Goal: Task Accomplishment & Management: Manage account settings

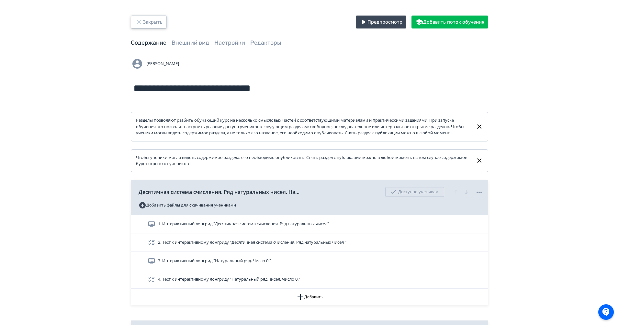
click at [162, 17] on button "Закрыть" at bounding box center [149, 22] width 36 height 13
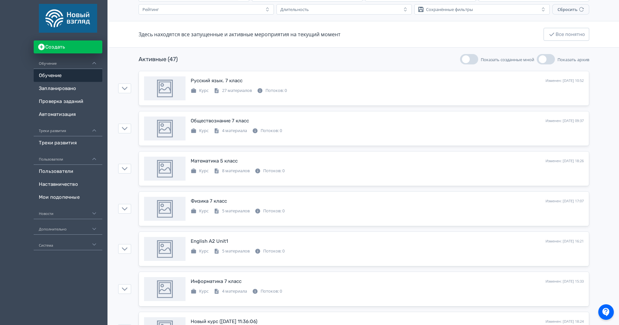
scroll to position [55, 0]
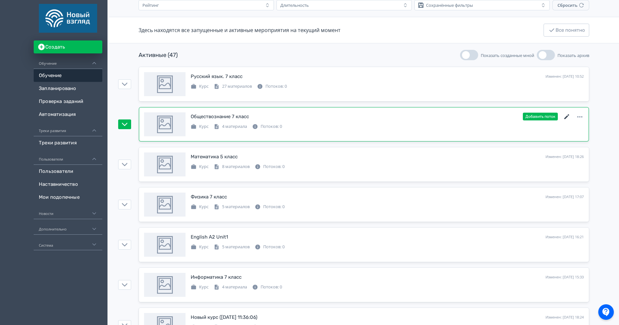
click at [568, 118] on icon at bounding box center [567, 117] width 8 height 8
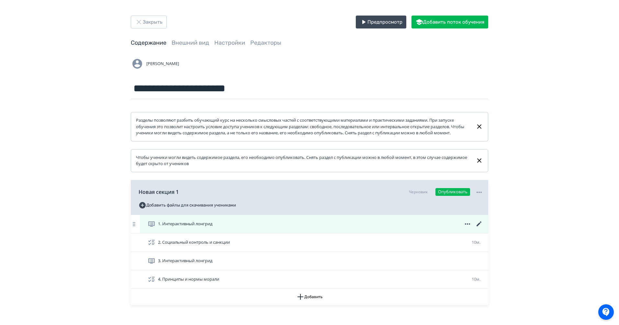
scroll to position [40, 0]
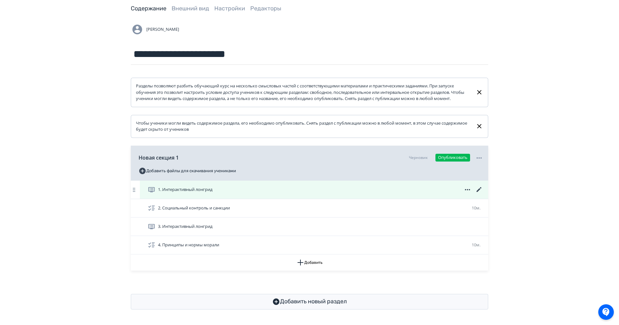
click at [477, 189] on icon at bounding box center [479, 190] width 8 height 8
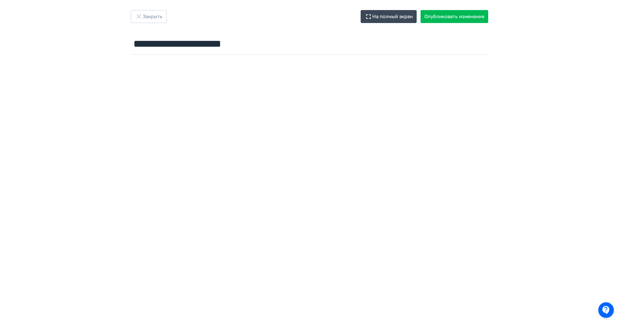
scroll to position [5, 0]
click at [140, 14] on icon "button" at bounding box center [139, 17] width 8 height 8
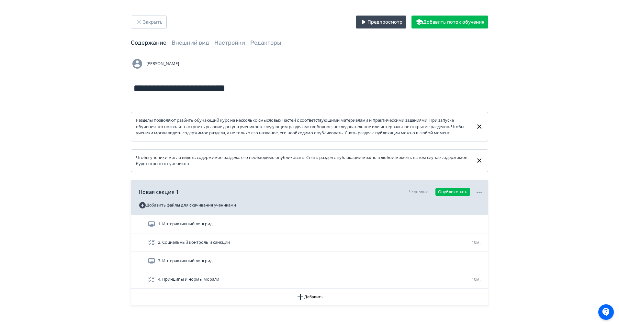
click at [140, 14] on div "**********" at bounding box center [309, 179] width 619 height 359
click at [143, 21] on button "Закрыть" at bounding box center [149, 22] width 36 height 13
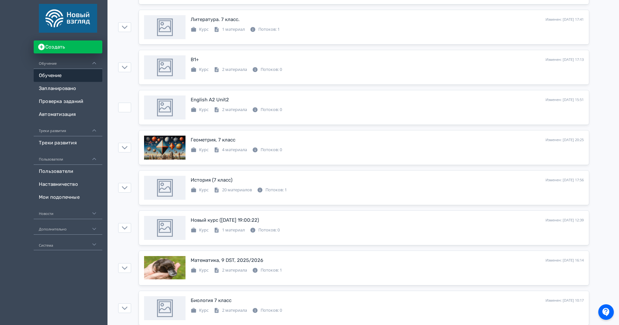
scroll to position [434, 0]
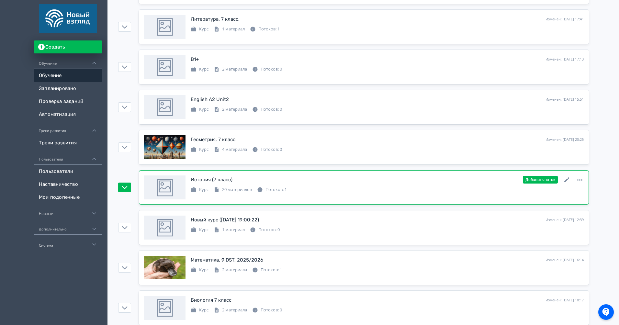
click at [569, 184] on div "История (7 класс) Изменен: 04.09.2025 в 17:56 Добавить поток" at bounding box center [387, 180] width 393 height 8
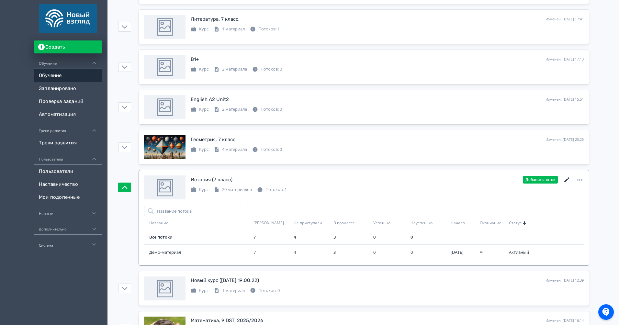
click at [567, 181] on icon at bounding box center [567, 180] width 8 height 8
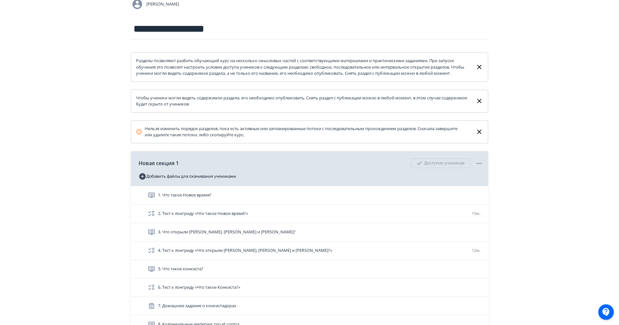
scroll to position [81, 0]
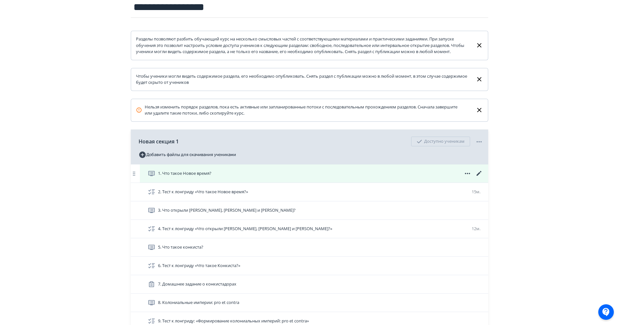
click at [481, 177] on icon at bounding box center [479, 174] width 8 height 8
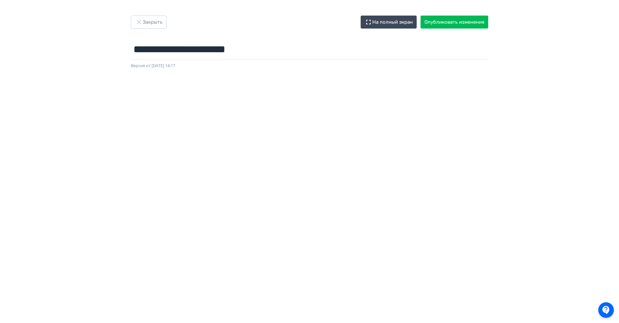
scroll to position [0, 1]
click at [140, 18] on icon "button" at bounding box center [139, 22] width 8 height 8
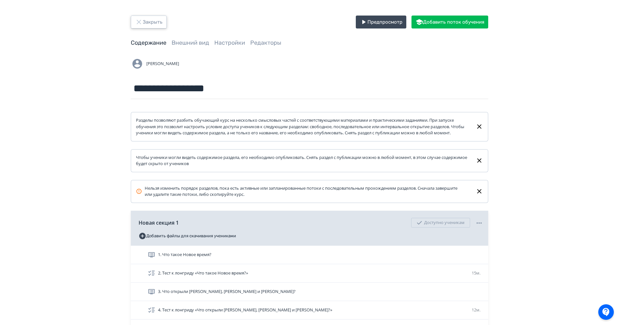
click at [142, 19] on icon "button" at bounding box center [139, 22] width 8 height 8
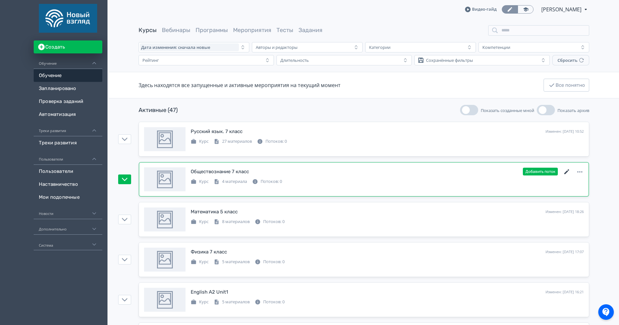
click at [567, 171] on icon at bounding box center [566, 171] width 5 height 5
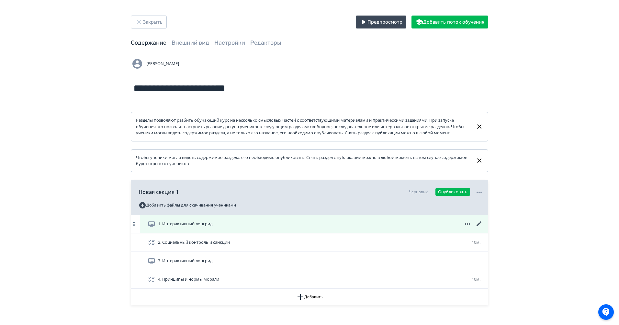
scroll to position [15, 0]
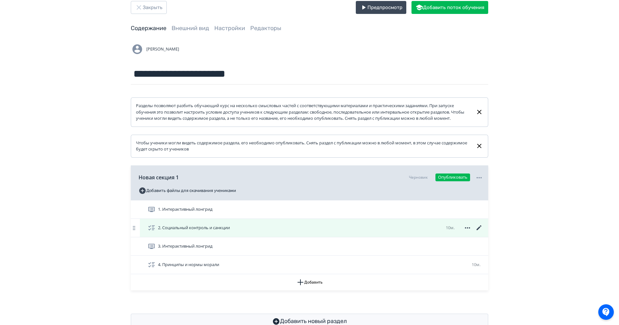
click at [480, 232] on icon at bounding box center [479, 228] width 8 height 8
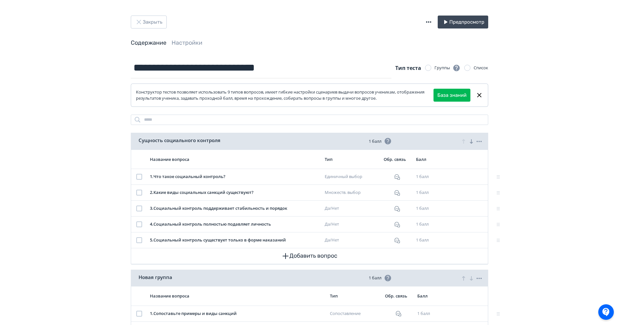
click at [143, 14] on div "**********" at bounding box center [309, 203] width 619 height 407
click at [143, 21] on button "Закрыть" at bounding box center [149, 22] width 36 height 13
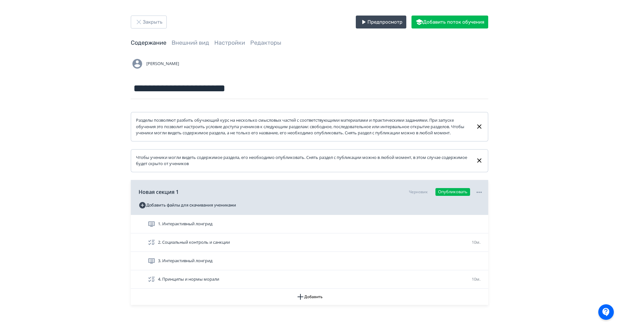
scroll to position [40, 0]
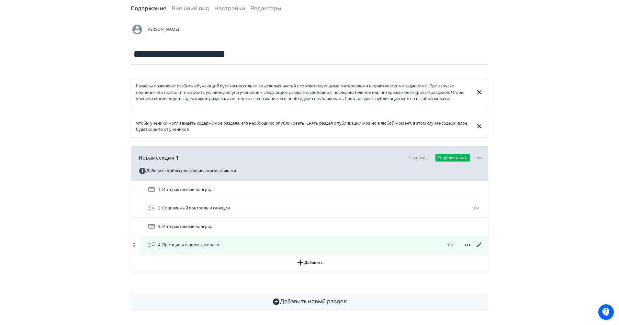
click at [480, 248] on icon at bounding box center [479, 245] width 8 height 8
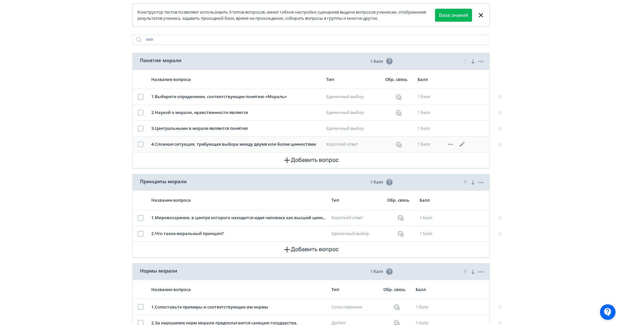
scroll to position [78, 0]
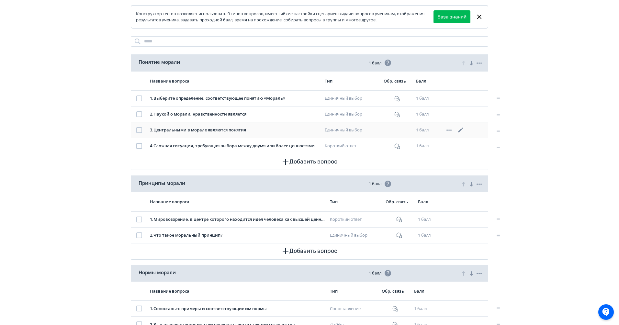
click at [462, 131] on icon at bounding box center [461, 130] width 8 height 8
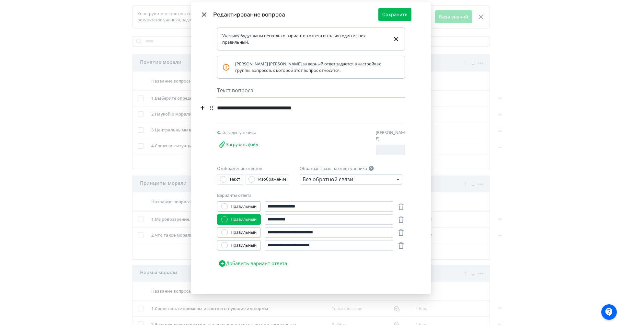
scroll to position [19, 0]
click at [362, 178] on div "Без обратной связи" at bounding box center [351, 178] width 102 height 10
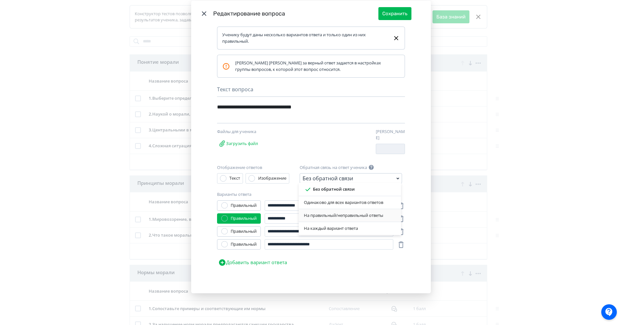
click at [338, 216] on div "На правильный/неправильный ответы" at bounding box center [350, 215] width 92 height 6
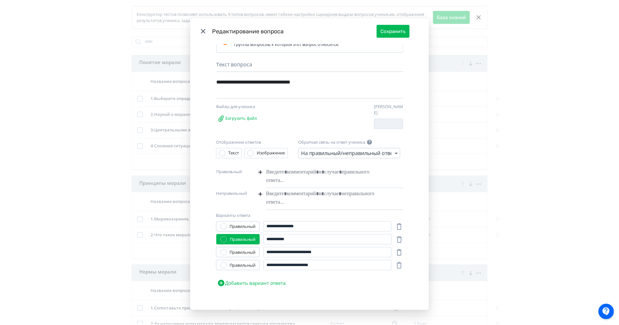
scroll to position [0, 0]
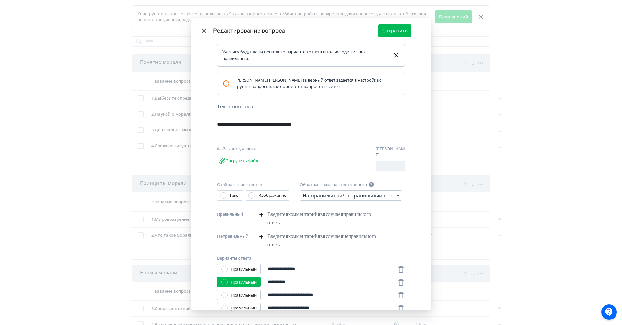
click at [205, 35] on header "Редактирование вопроса Сохранить" at bounding box center [311, 31] width 240 height 26
click at [204, 32] on icon "Modal" at bounding box center [204, 30] width 5 height 5
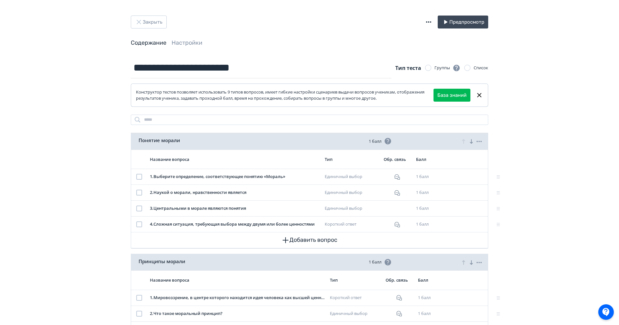
click at [185, 48] on div "Закрыть Предпросмотр Содержание Настройки" at bounding box center [309, 37] width 389 height 42
click at [192, 42] on link "Настройки" at bounding box center [187, 42] width 31 height 7
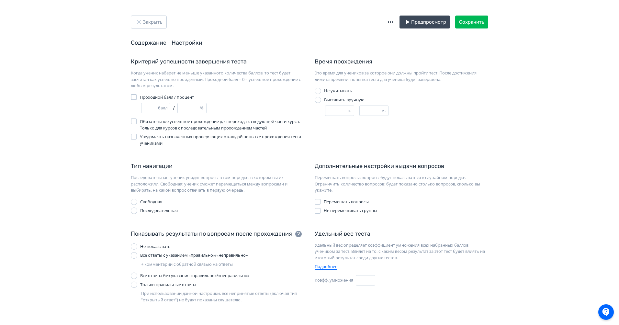
click at [161, 42] on link "Содержание" at bounding box center [149, 42] width 36 height 7
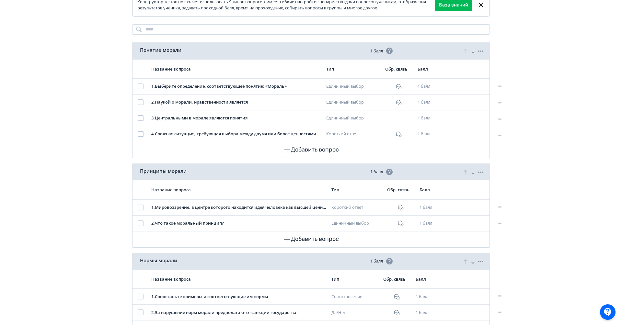
scroll to position [92, 0]
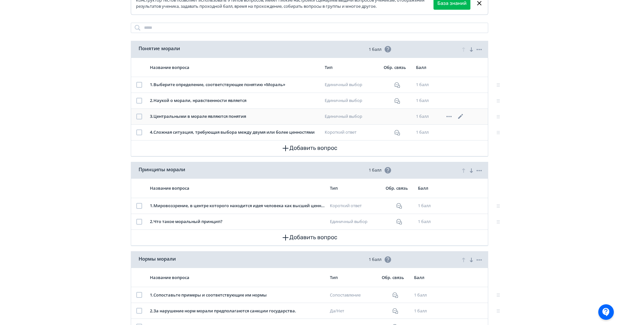
click at [461, 115] on icon at bounding box center [460, 116] width 5 height 5
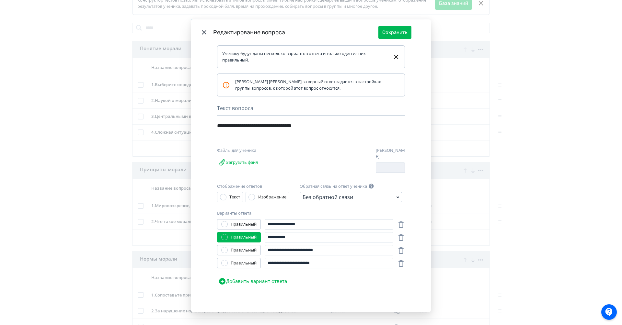
scroll to position [19, 0]
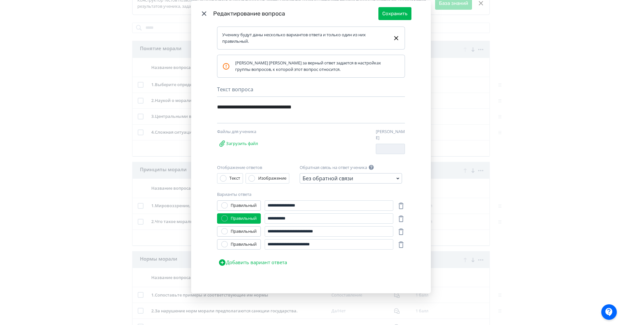
click at [324, 175] on div "Без обратной связи" at bounding box center [327, 179] width 51 height 8
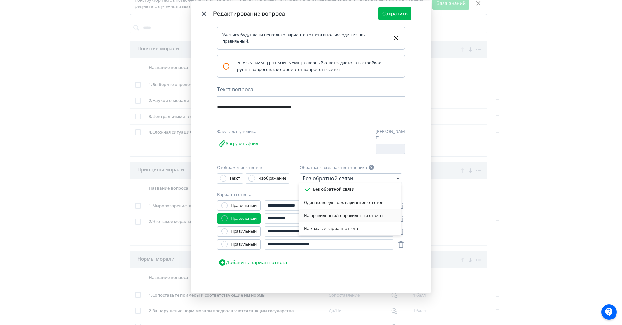
click at [323, 212] on div "На правильный/неправильный ответы" at bounding box center [350, 215] width 92 height 6
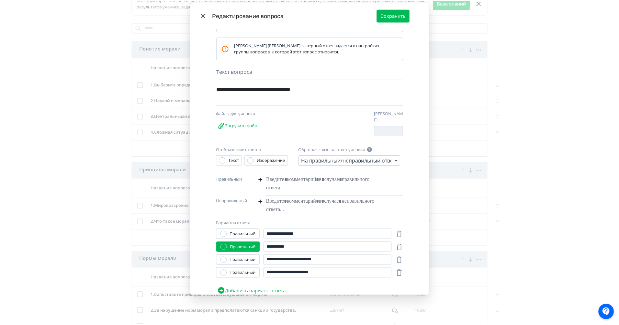
scroll to position [43, 0]
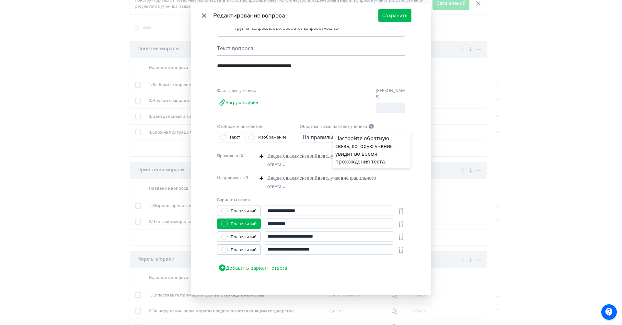
click at [354, 139] on div "Настройте обратную связь, которую ученик увидит во время прохождения теста." at bounding box center [371, 149] width 73 height 31
click at [307, 134] on div "На правильный/неправильный ответы" at bounding box center [347, 137] width 91 height 8
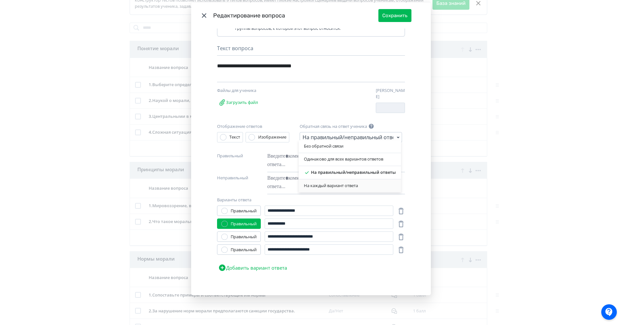
click at [353, 181] on div "На каждый вариант ответа" at bounding box center [350, 185] width 102 height 13
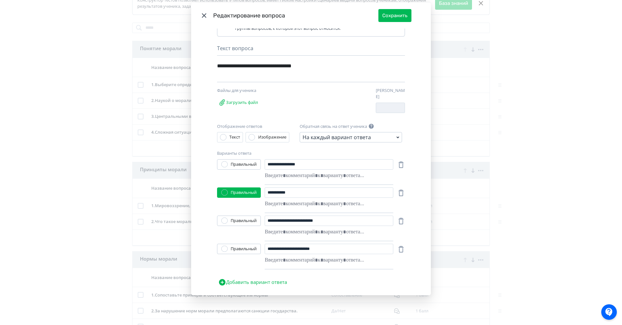
click at [198, 10] on header "Редактирование вопроса Сохранить" at bounding box center [311, 16] width 240 height 26
click at [202, 14] on icon "Modal" at bounding box center [204, 15] width 5 height 5
click at [200, 16] on icon "Modal" at bounding box center [204, 16] width 8 height 8
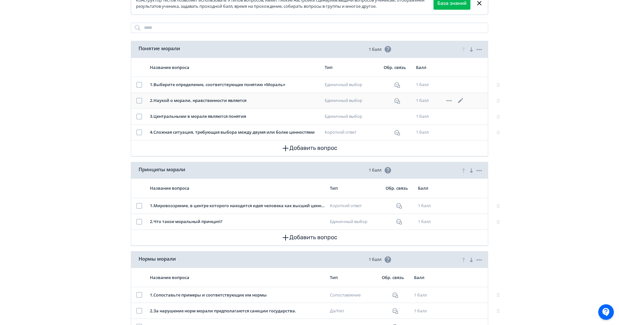
scroll to position [0, 0]
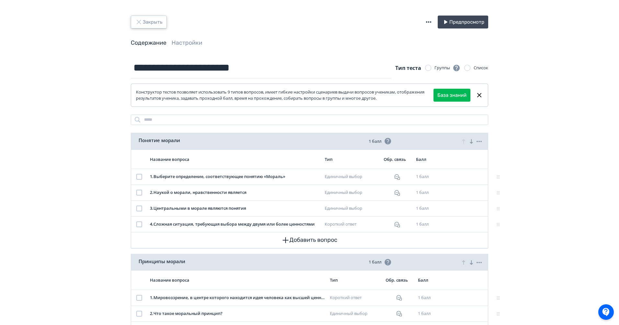
click at [147, 23] on button "Закрыть" at bounding box center [149, 22] width 36 height 13
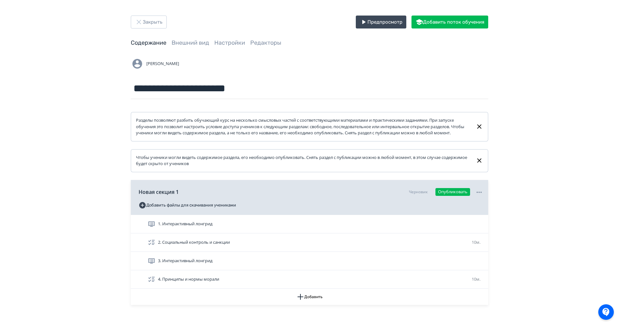
scroll to position [40, 0]
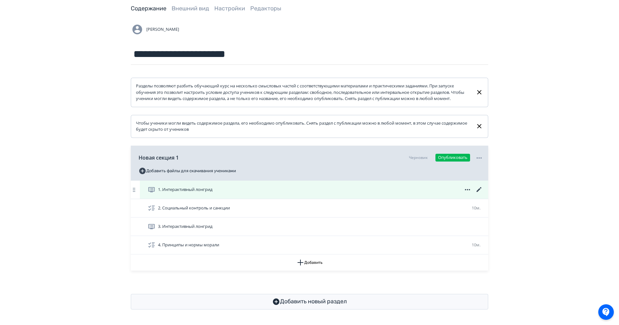
click at [475, 190] on icon at bounding box center [479, 190] width 8 height 8
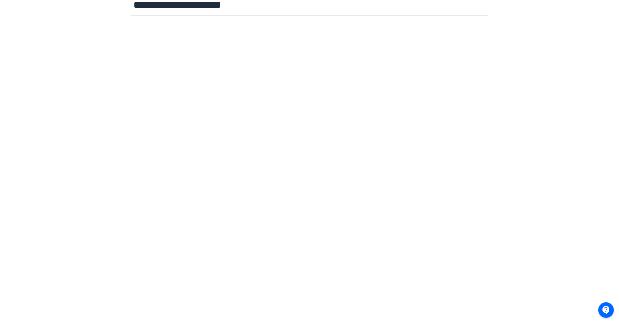
scroll to position [0, 0]
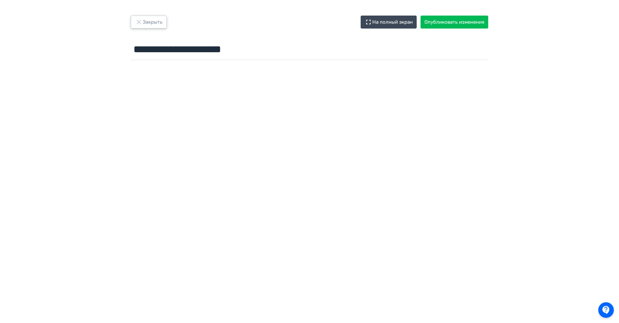
click at [154, 19] on button "Закрыть" at bounding box center [149, 22] width 36 height 13
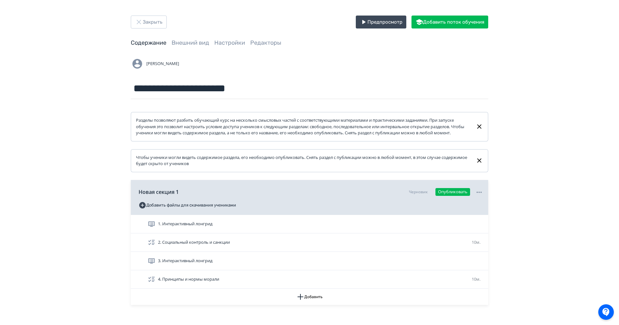
click at [144, 30] on div "**********" at bounding box center [309, 180] width 389 height 328
click at [147, 23] on button "Закрыть" at bounding box center [149, 22] width 36 height 13
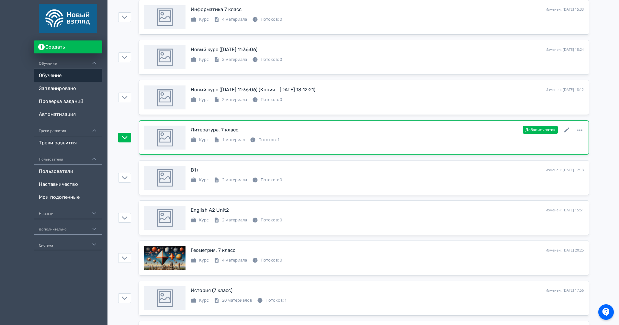
scroll to position [364, 0]
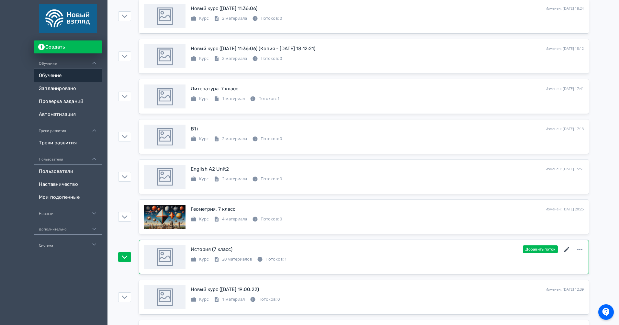
click at [568, 251] on icon at bounding box center [567, 250] width 8 height 8
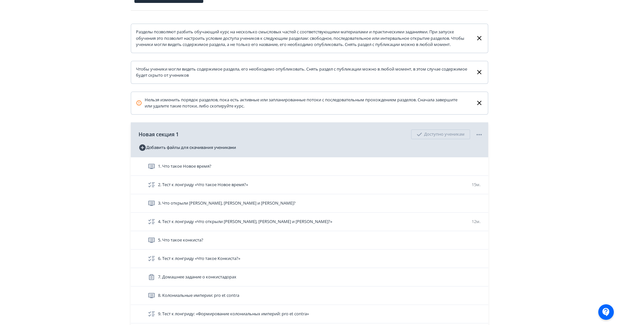
scroll to position [148, 0]
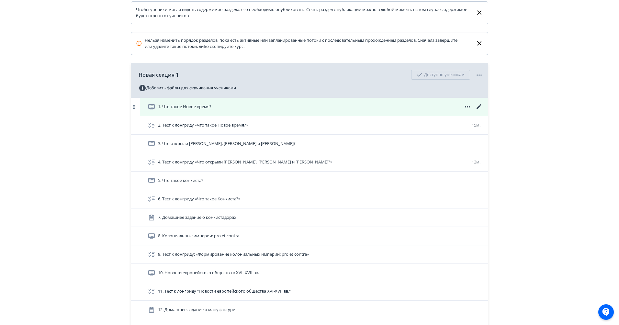
click at [478, 111] on icon at bounding box center [479, 107] width 8 height 8
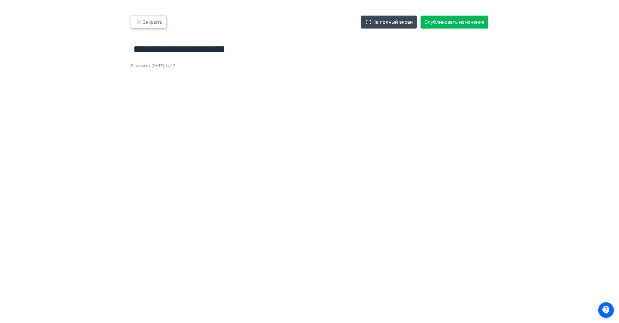
click at [150, 21] on button "Закрыть" at bounding box center [149, 22] width 36 height 13
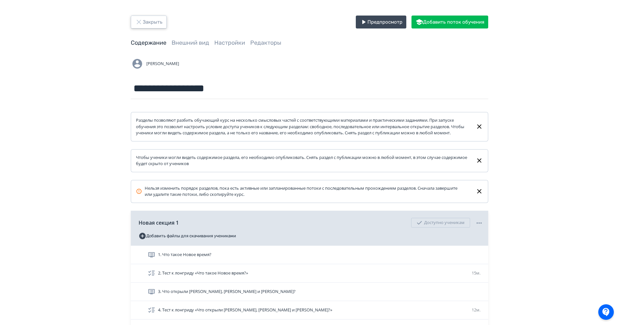
click at [154, 16] on button "Закрыть" at bounding box center [149, 22] width 36 height 13
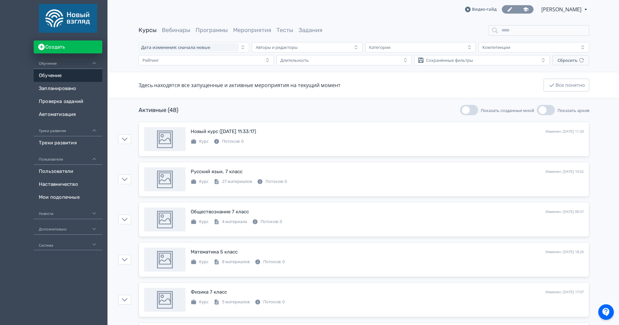
click at [523, 9] on icon at bounding box center [526, 9] width 6 height 6
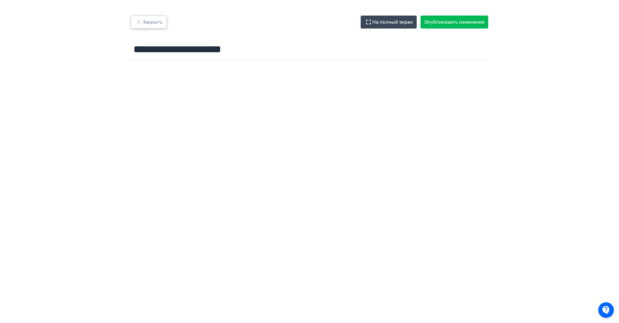
click at [149, 22] on button "Закрыть" at bounding box center [149, 22] width 36 height 13
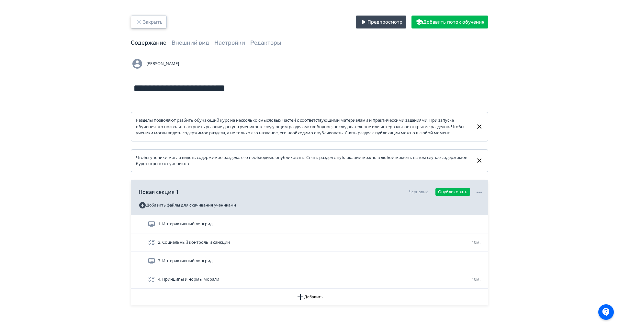
click at [153, 22] on button "Закрыть" at bounding box center [149, 22] width 36 height 13
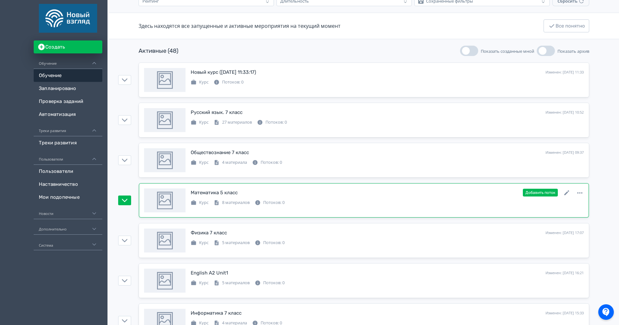
scroll to position [60, 0]
click at [568, 195] on icon at bounding box center [567, 192] width 8 height 8
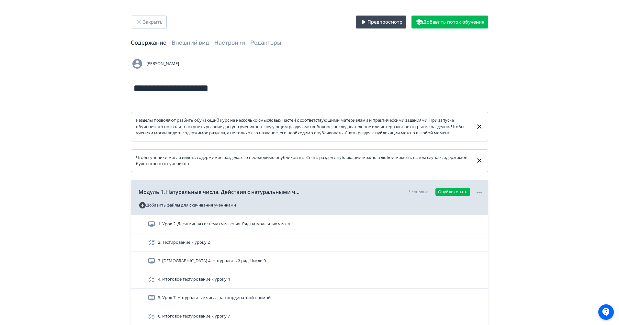
scroll to position [12, 0]
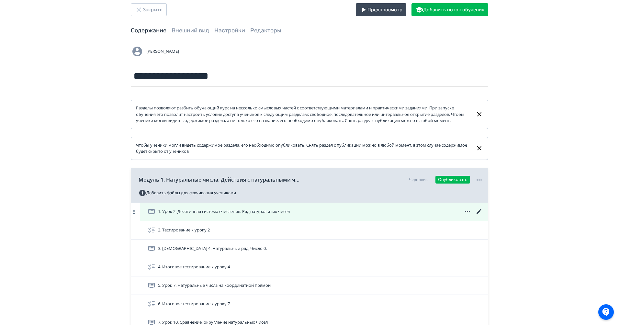
click at [482, 216] on icon at bounding box center [479, 212] width 8 height 8
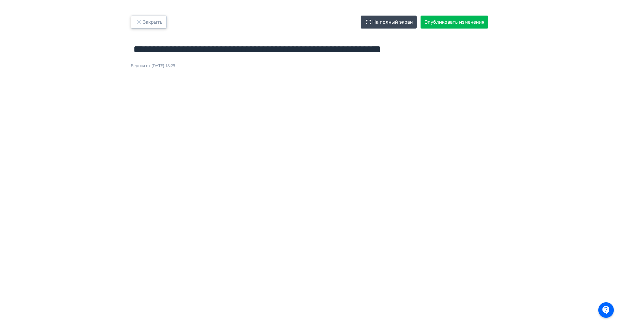
click at [149, 24] on button "Закрыть" at bounding box center [149, 22] width 36 height 13
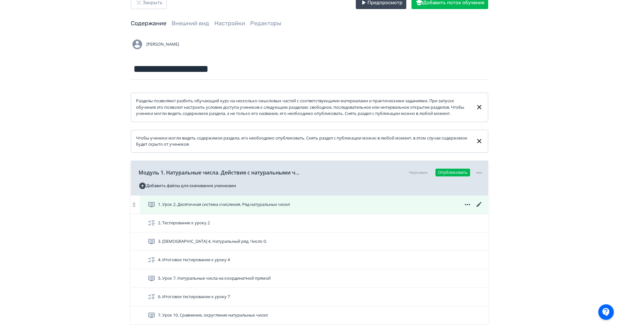
scroll to position [28, 0]
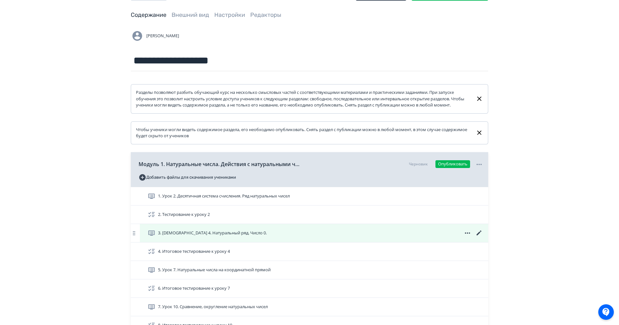
click at [479, 237] on icon at bounding box center [479, 233] width 8 height 8
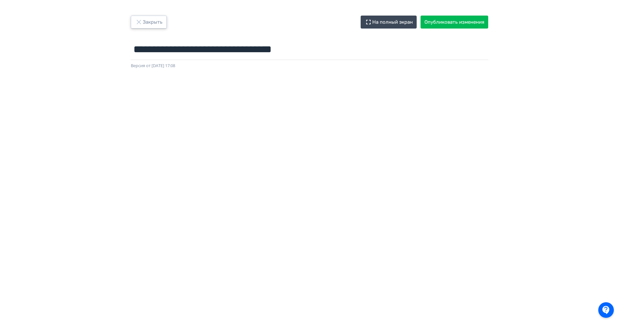
click at [137, 21] on icon "button" at bounding box center [139, 22] width 8 height 8
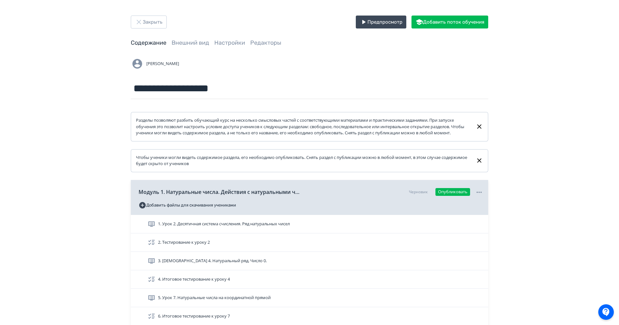
click at [142, 15] on div "**********" at bounding box center [309, 216] width 619 height 433
click at [145, 22] on button "Закрыть" at bounding box center [149, 22] width 36 height 13
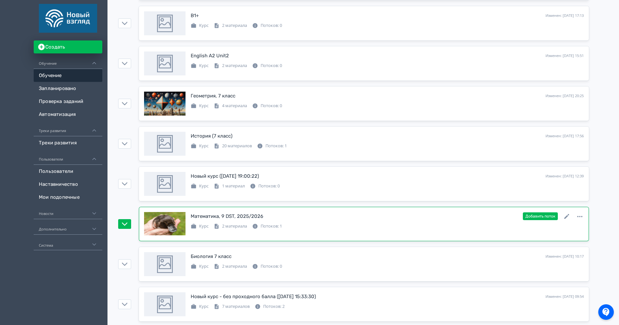
scroll to position [456, 0]
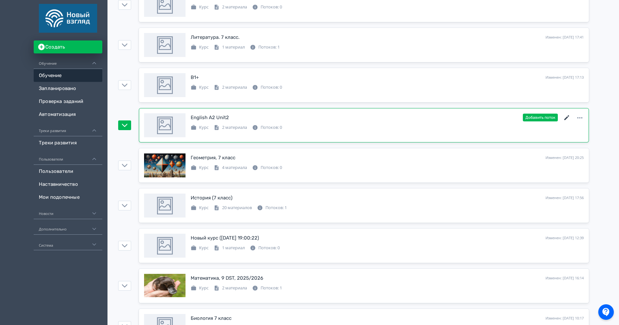
click at [564, 115] on icon at bounding box center [567, 118] width 8 height 8
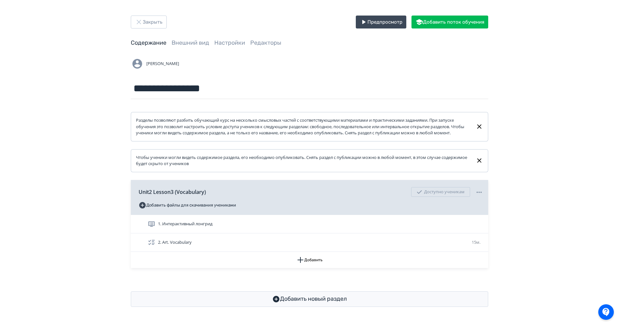
scroll to position [4, 0]
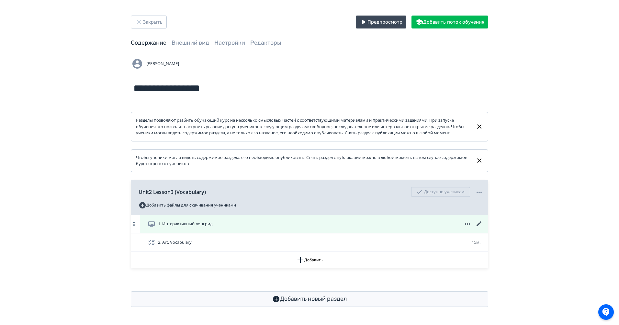
click at [478, 231] on div "1. Интерактивный лонгрид" at bounding box center [314, 224] width 348 height 18
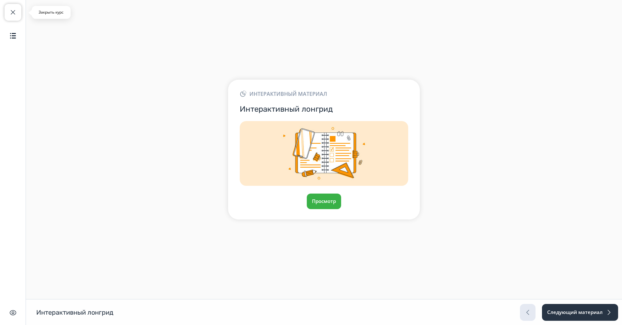
click at [13, 15] on span "button" at bounding box center [13, 12] width 8 height 8
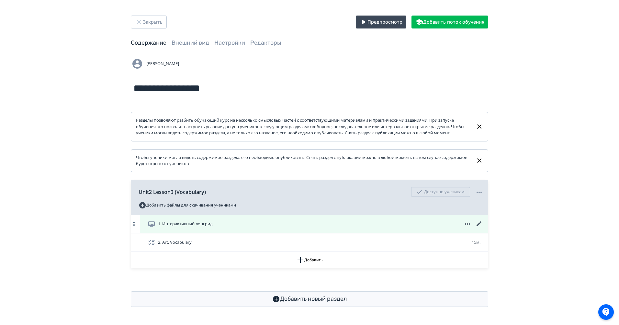
click at [479, 228] on icon at bounding box center [479, 224] width 8 height 8
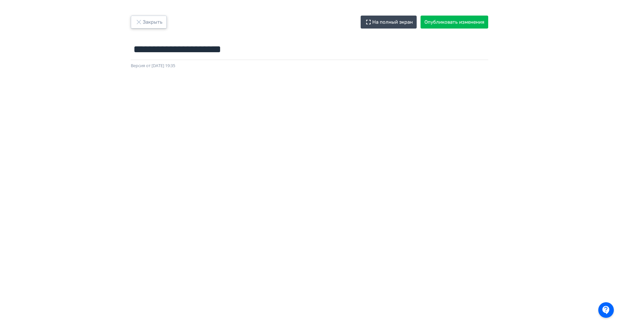
click at [164, 25] on button "Закрыть" at bounding box center [149, 22] width 36 height 13
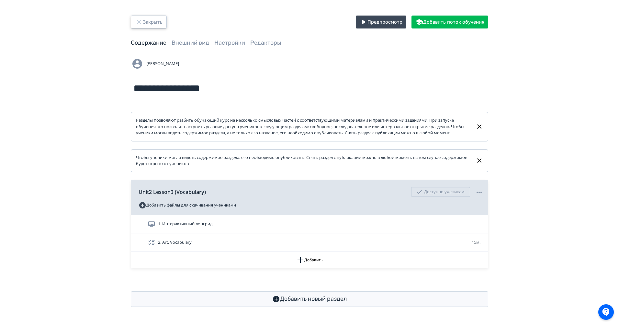
click at [158, 27] on button "Закрыть" at bounding box center [149, 22] width 36 height 13
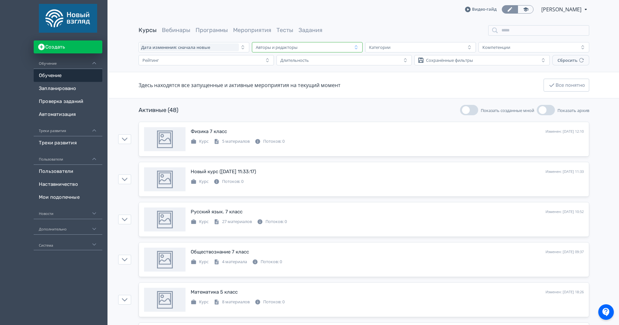
click at [268, 47] on div "Авторы и редакторы" at bounding box center [277, 47] width 42 height 5
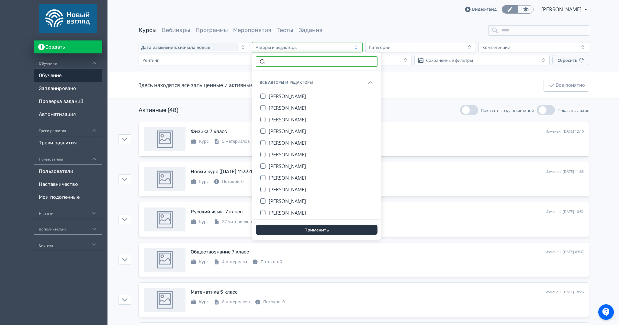
click at [277, 63] on input "text" at bounding box center [317, 61] width 122 height 10
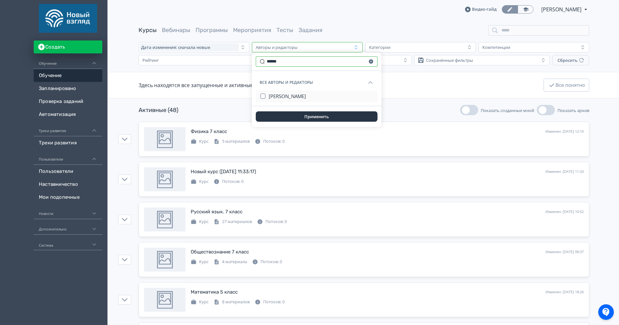
type input "******"
click at [299, 93] on span "[PERSON_NAME]" at bounding box center [287, 96] width 37 height 6
click at [317, 118] on button "Применить" at bounding box center [317, 116] width 122 height 10
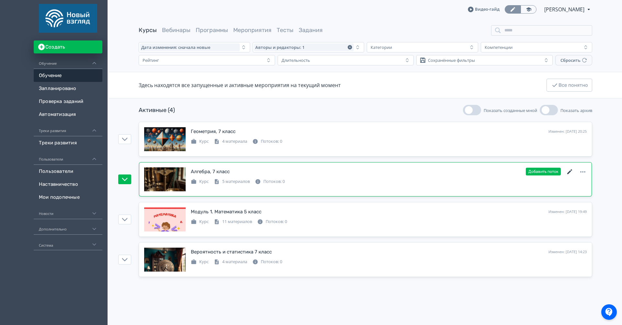
click at [572, 172] on icon at bounding box center [570, 172] width 8 height 8
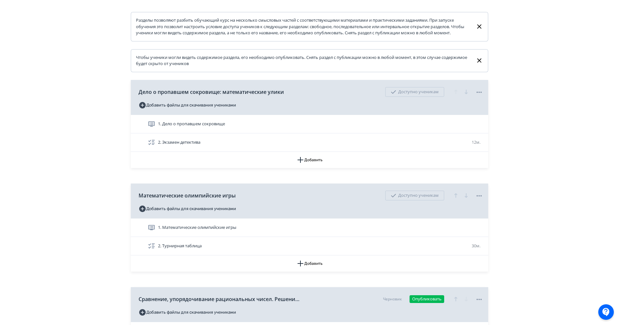
scroll to position [51, 0]
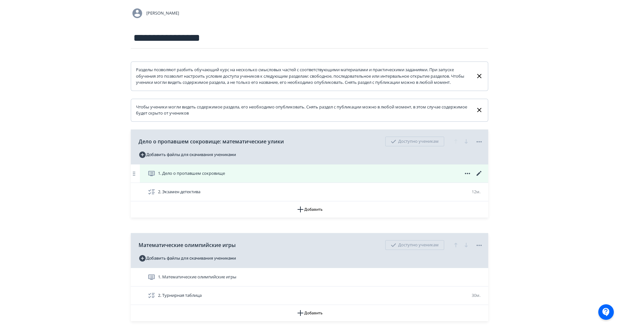
click at [480, 176] on icon at bounding box center [479, 173] width 5 height 5
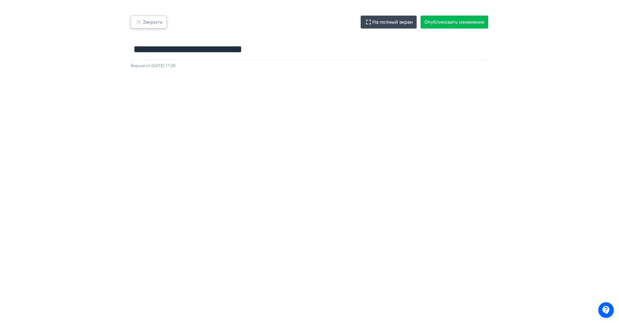
click at [154, 22] on button "Закрыть" at bounding box center [149, 22] width 36 height 13
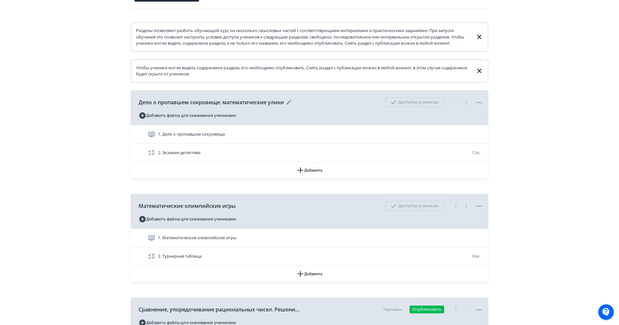
scroll to position [192, 0]
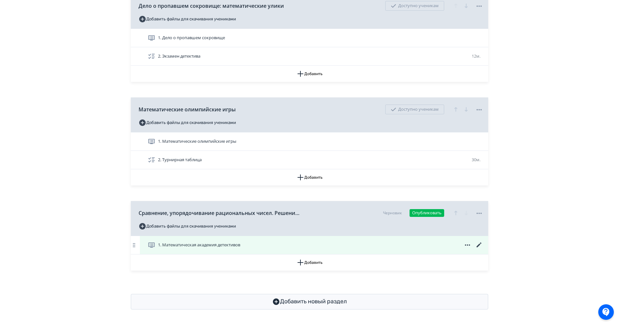
click at [481, 243] on icon at bounding box center [479, 245] width 5 height 5
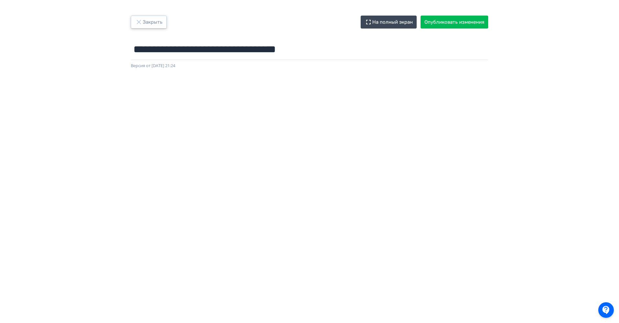
click at [148, 20] on button "Закрыть" at bounding box center [149, 22] width 36 height 13
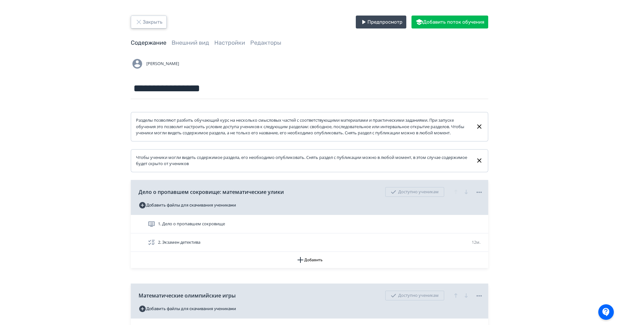
click at [152, 18] on button "Закрыть" at bounding box center [149, 22] width 36 height 13
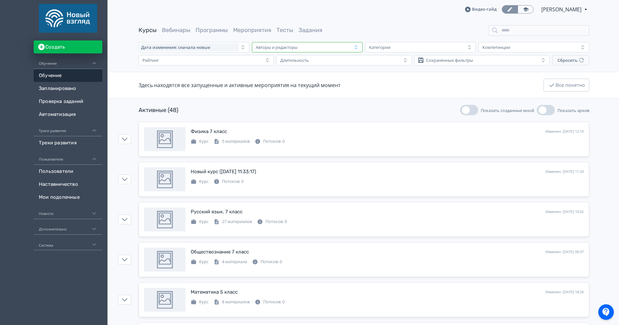
click at [299, 50] on div "Авторы и редакторы" at bounding box center [302, 47] width 99 height 8
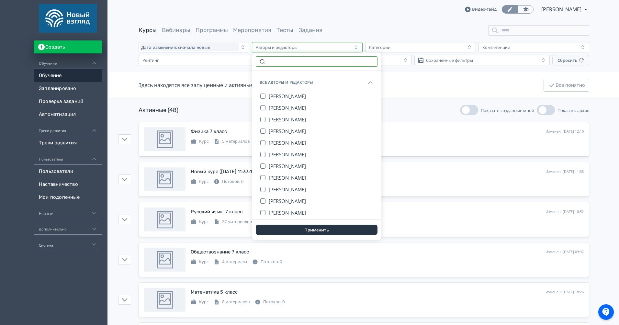
click at [284, 56] on input "text" at bounding box center [317, 61] width 122 height 10
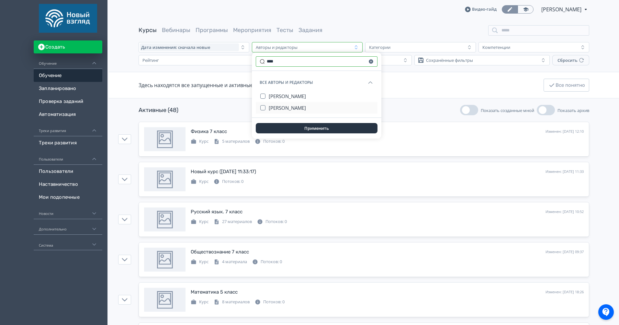
type input "****"
click at [300, 110] on span "[PERSON_NAME]" at bounding box center [287, 108] width 37 height 6
click at [323, 125] on button "Применить" at bounding box center [317, 128] width 122 height 10
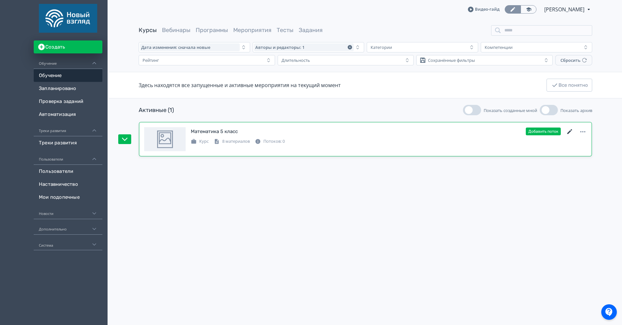
click at [573, 132] on icon at bounding box center [570, 132] width 8 height 8
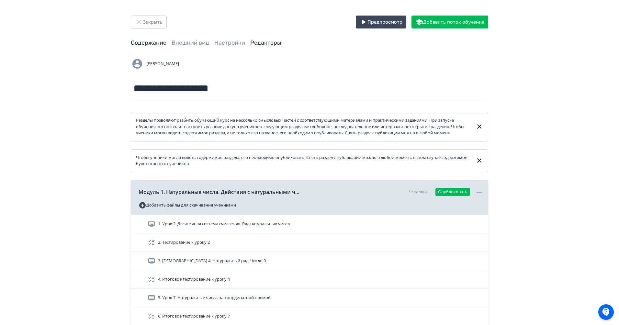
click at [276, 43] on link "Редакторы" at bounding box center [265, 42] width 31 height 7
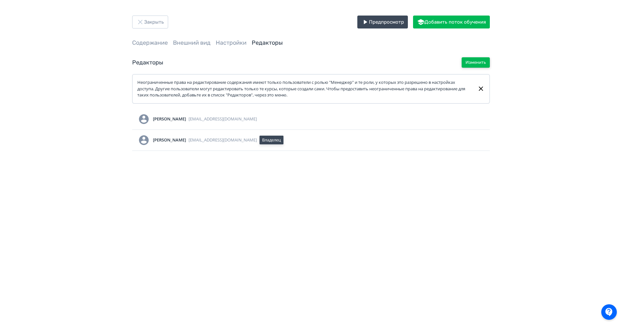
click at [476, 64] on button "Изменить" at bounding box center [475, 62] width 28 height 10
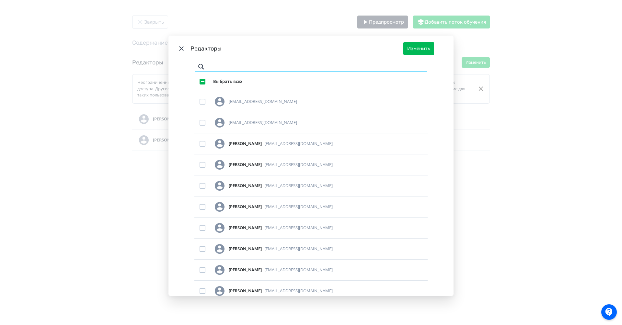
click at [271, 64] on input "Modal" at bounding box center [310, 67] width 233 height 10
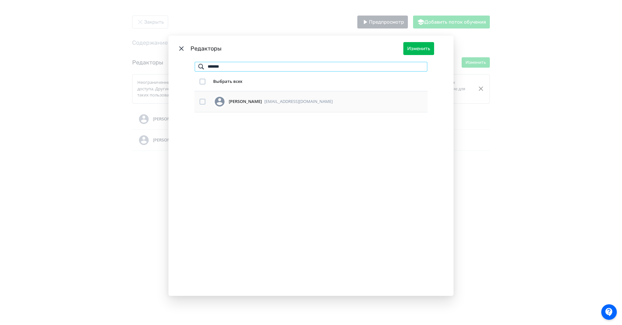
type input "*******"
click at [196, 102] on td "Modal" at bounding box center [202, 101] width 16 height 21
click at [203, 103] on div "Modal" at bounding box center [202, 102] width 6 height 6
click at [413, 49] on button "Изменить" at bounding box center [418, 48] width 31 height 13
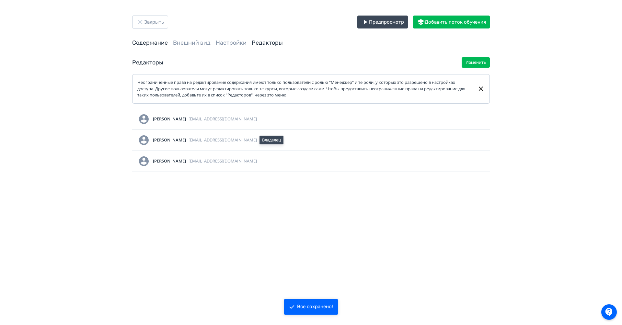
click at [145, 40] on link "Содержание" at bounding box center [150, 42] width 36 height 7
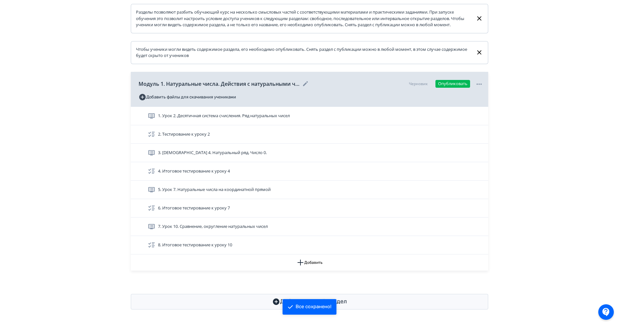
scroll to position [114, 0]
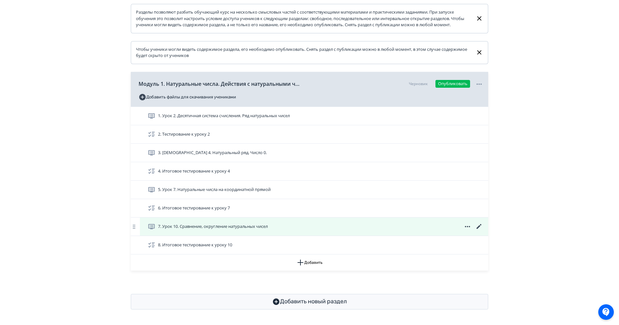
click at [480, 225] on icon at bounding box center [479, 227] width 8 height 8
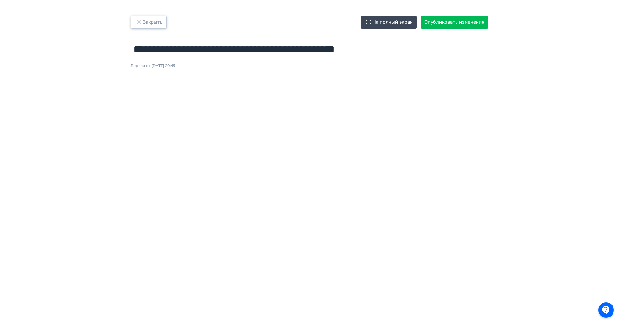
click at [155, 22] on button "Закрыть" at bounding box center [149, 22] width 36 height 13
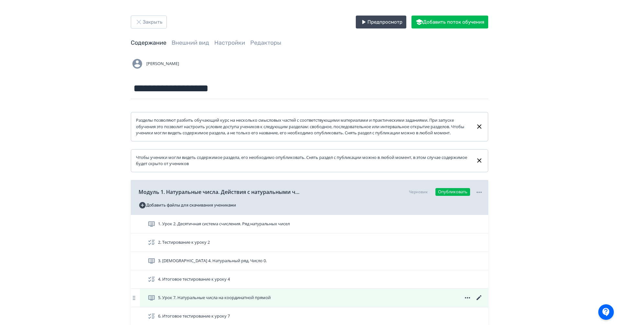
scroll to position [114, 0]
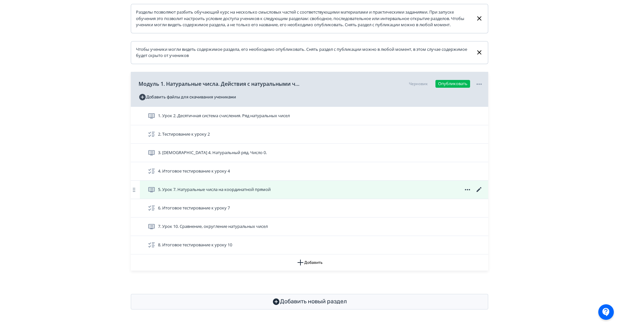
click at [481, 190] on icon at bounding box center [479, 190] width 8 height 8
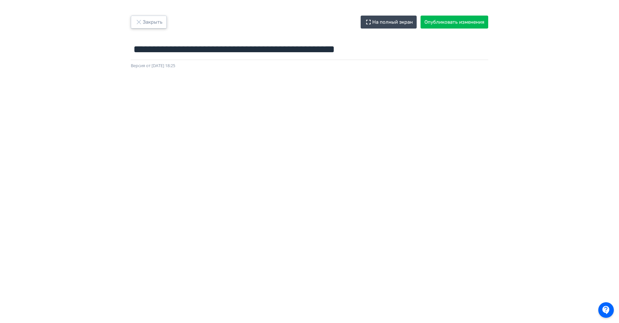
click at [156, 18] on button "Закрыть" at bounding box center [149, 22] width 36 height 13
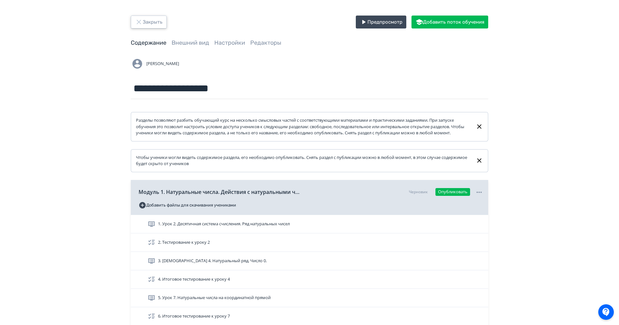
click at [161, 28] on button "Закрыть" at bounding box center [149, 22] width 36 height 13
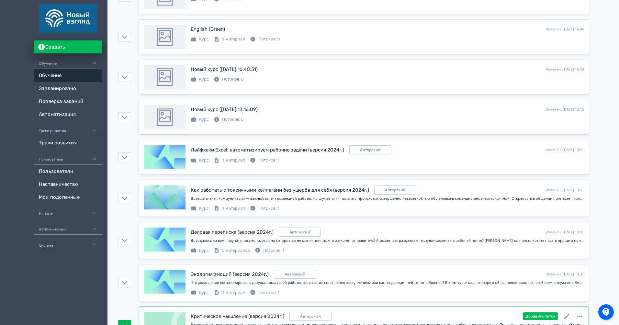
scroll to position [1618, 0]
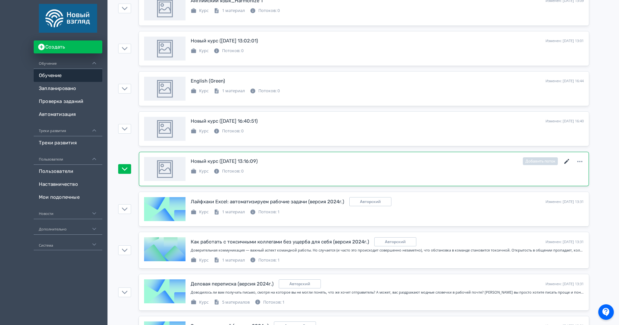
click at [567, 161] on icon at bounding box center [566, 161] width 5 height 5
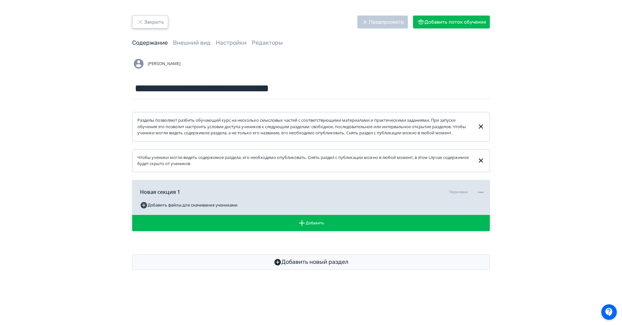
click at [159, 17] on button "Закрыть" at bounding box center [150, 22] width 36 height 13
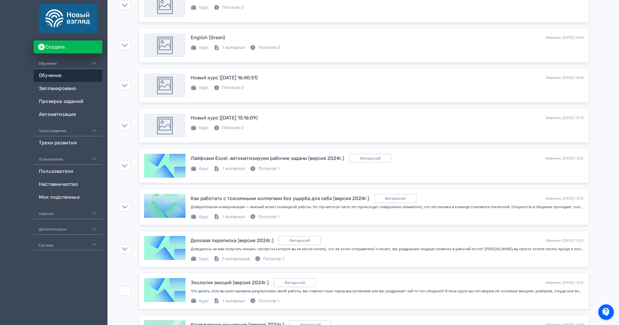
scroll to position [1589, 0]
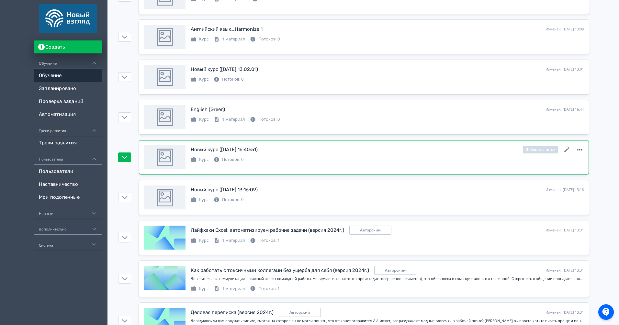
click at [580, 153] on icon at bounding box center [580, 150] width 8 height 8
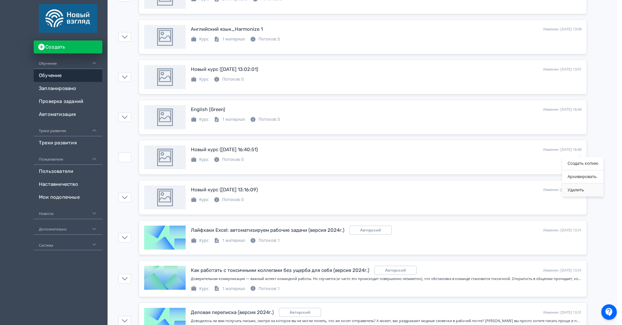
click at [580, 191] on div "Удалить" at bounding box center [582, 190] width 41 height 13
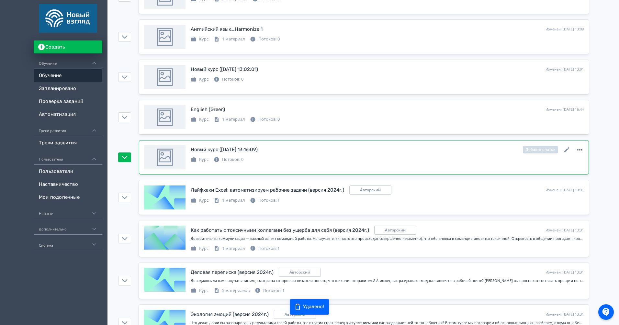
click at [582, 150] on icon at bounding box center [579, 149] width 5 height 1
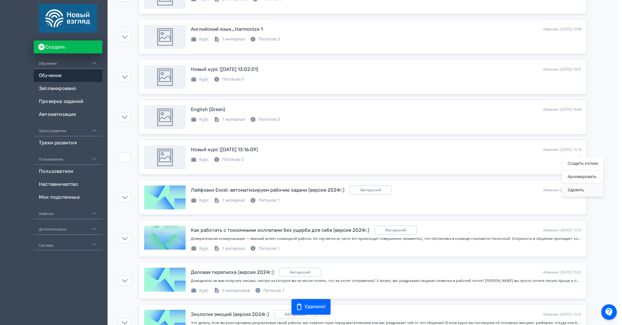
click at [582, 192] on div "Удалить" at bounding box center [582, 190] width 41 height 13
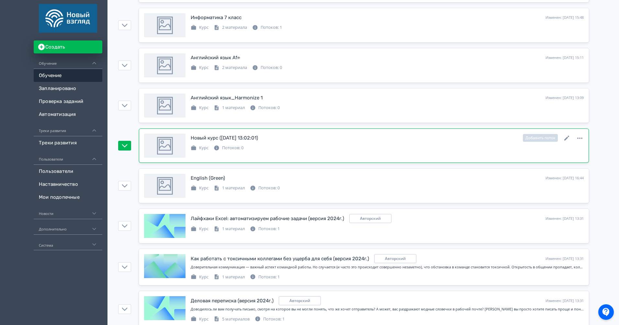
scroll to position [1520, 0]
click at [564, 137] on icon at bounding box center [567, 139] width 8 height 8
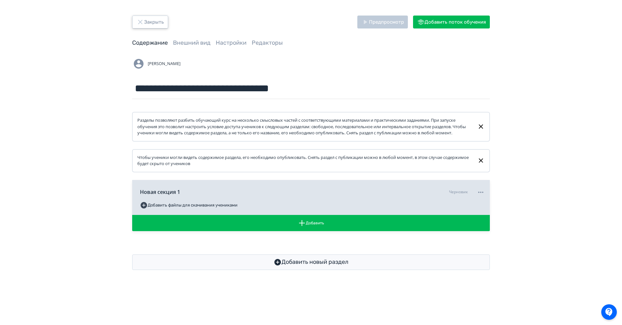
click at [144, 28] on button "Закрыть" at bounding box center [150, 22] width 36 height 13
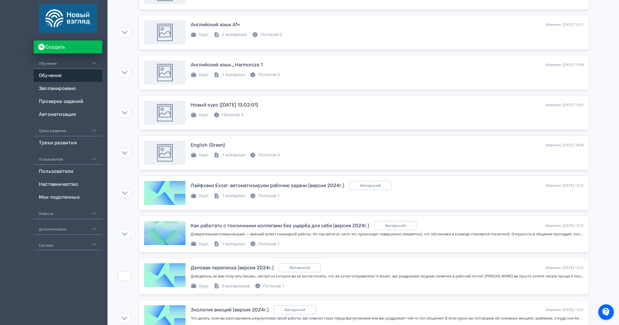
scroll to position [1504, 0]
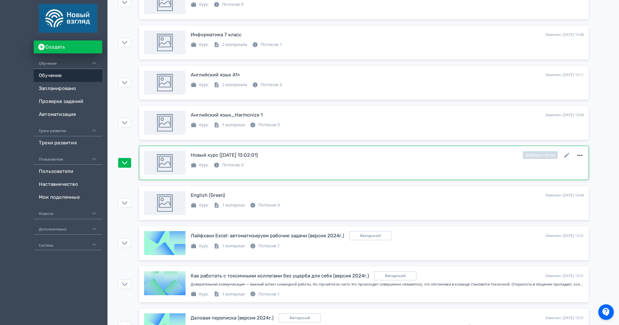
click at [578, 154] on icon at bounding box center [580, 156] width 8 height 8
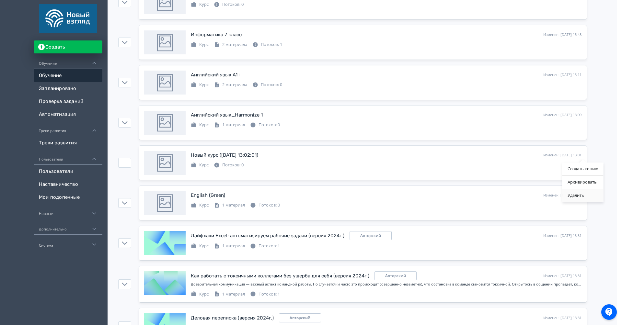
click at [578, 192] on div "Удалить" at bounding box center [582, 195] width 41 height 13
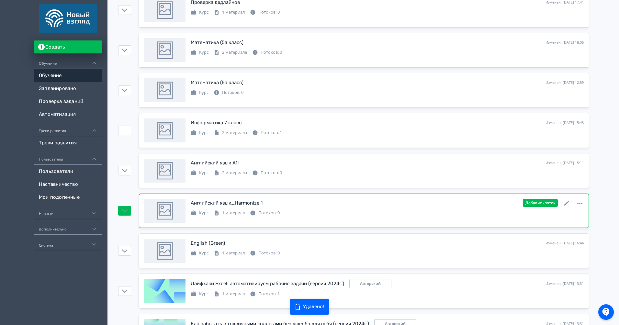
scroll to position [1378, 0]
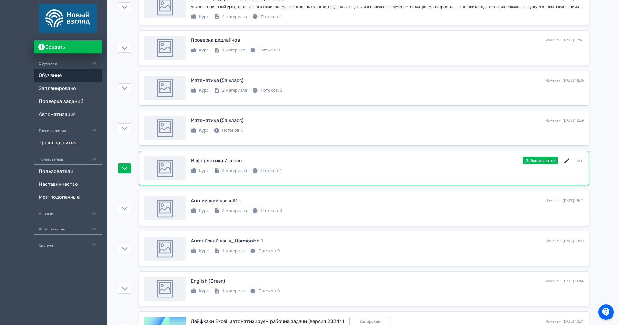
click at [567, 162] on icon at bounding box center [567, 161] width 8 height 8
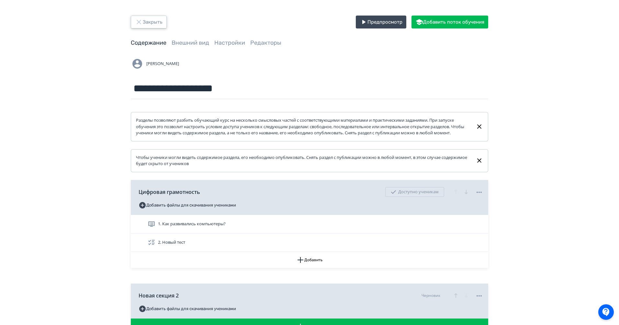
click at [150, 19] on button "Закрыть" at bounding box center [149, 22] width 36 height 13
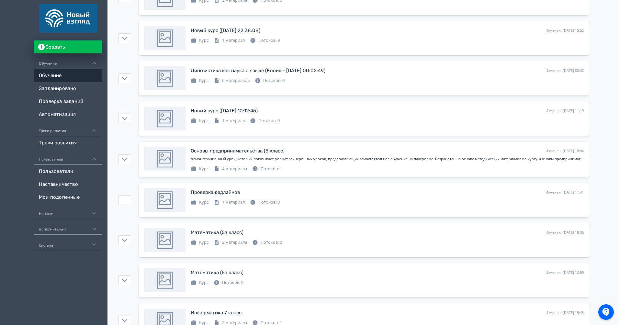
scroll to position [1214, 0]
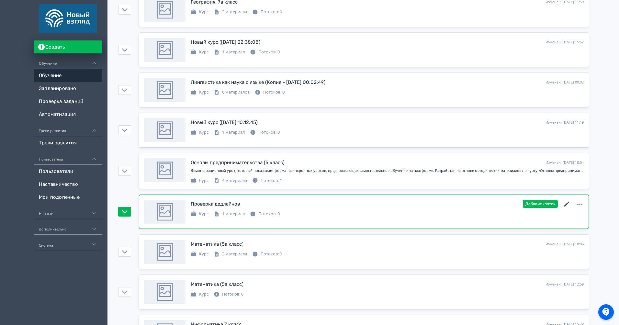
click at [566, 205] on icon at bounding box center [566, 204] width 5 height 5
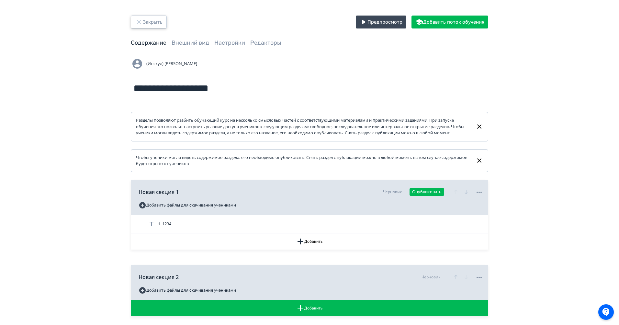
click at [146, 19] on button "Закрыть" at bounding box center [149, 22] width 36 height 13
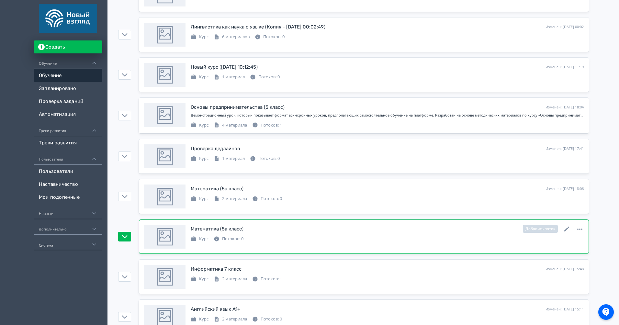
scroll to position [1262, 0]
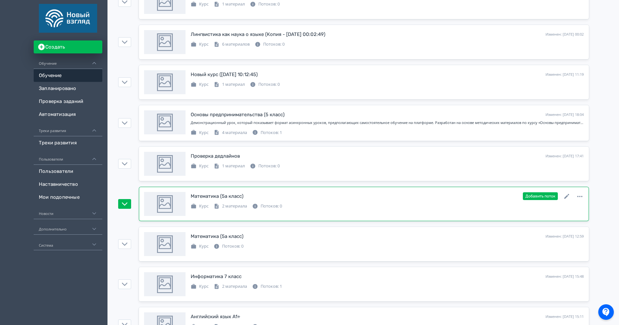
click at [571, 195] on div "Добавить поток" at bounding box center [553, 196] width 61 height 8
click at [565, 196] on icon at bounding box center [567, 197] width 8 height 8
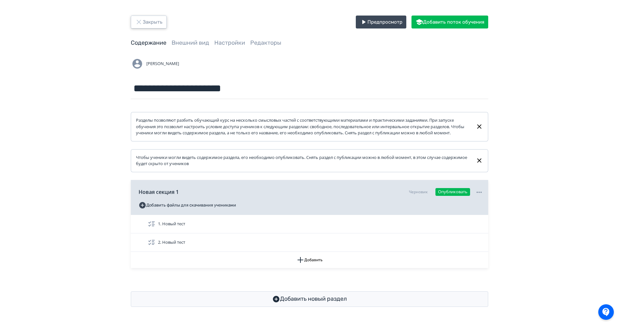
click at [150, 28] on button "Закрыть" at bounding box center [149, 22] width 36 height 13
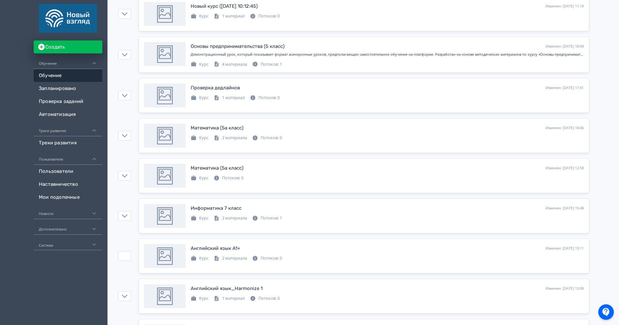
scroll to position [1326, 0]
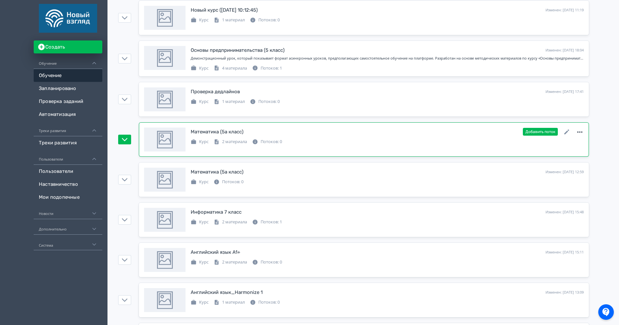
click at [579, 131] on icon at bounding box center [580, 132] width 8 height 8
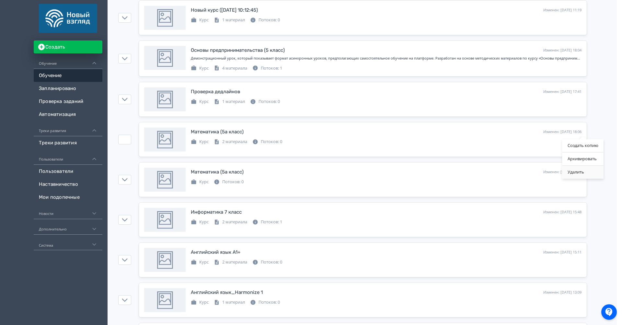
click at [574, 172] on div "Удалить" at bounding box center [582, 172] width 41 height 13
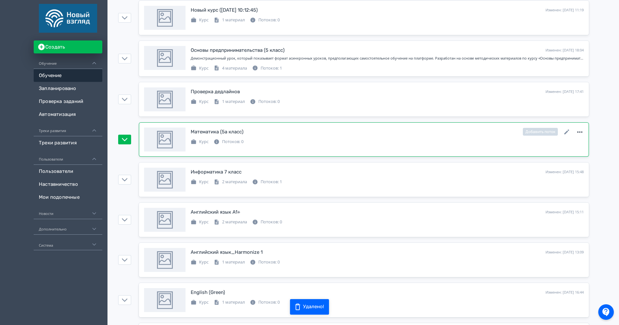
click at [579, 134] on icon at bounding box center [580, 132] width 8 height 8
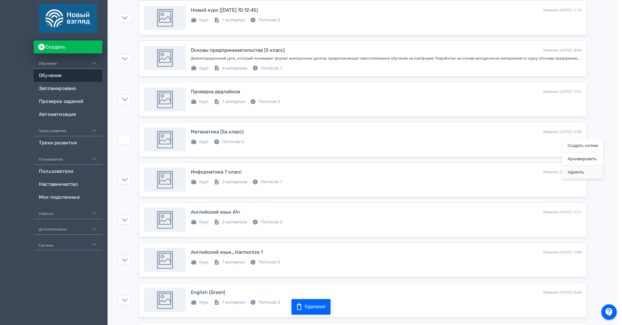
click at [581, 171] on div "Удалить" at bounding box center [582, 172] width 41 height 13
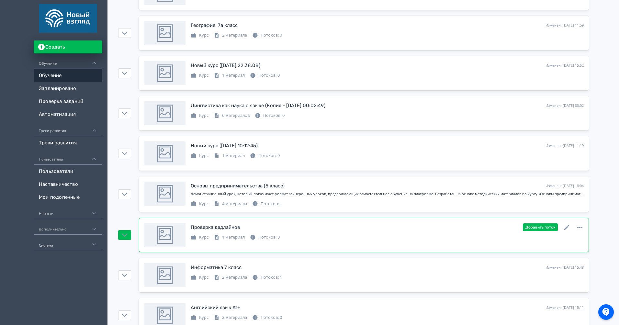
scroll to position [1186, 0]
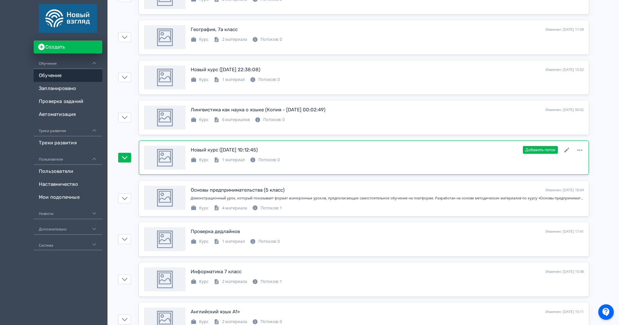
click at [569, 150] on icon at bounding box center [567, 150] width 8 height 8
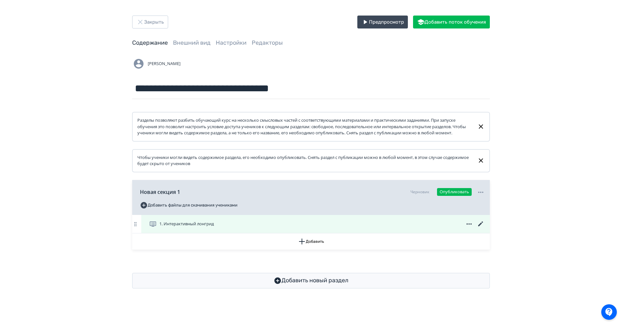
click at [482, 228] on icon at bounding box center [481, 224] width 8 height 8
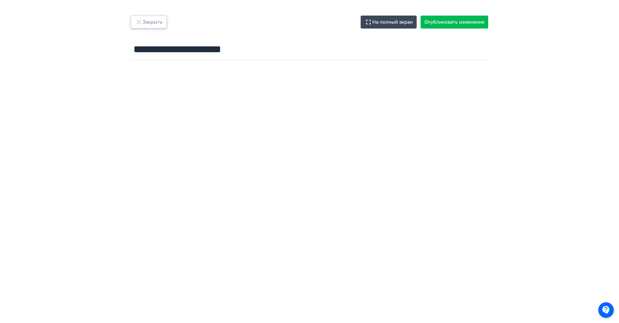
click at [163, 17] on button "Закрыть" at bounding box center [149, 22] width 36 height 13
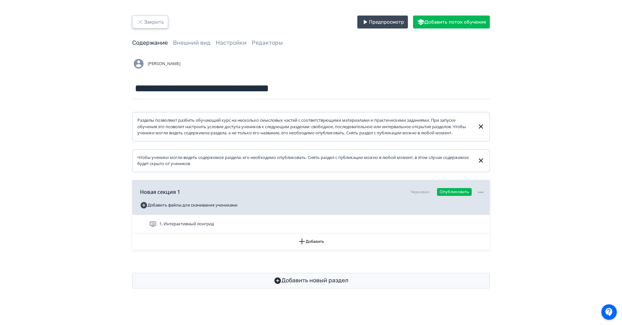
click at [157, 19] on button "Закрыть" at bounding box center [150, 22] width 36 height 13
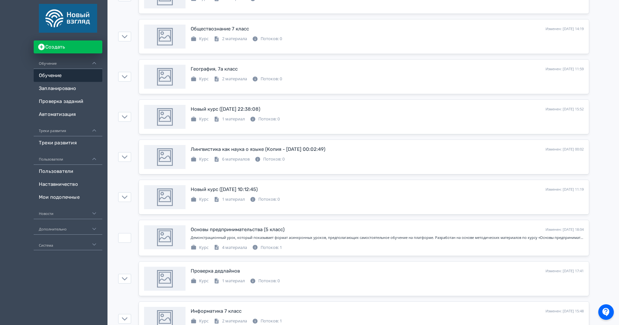
scroll to position [1146, 0]
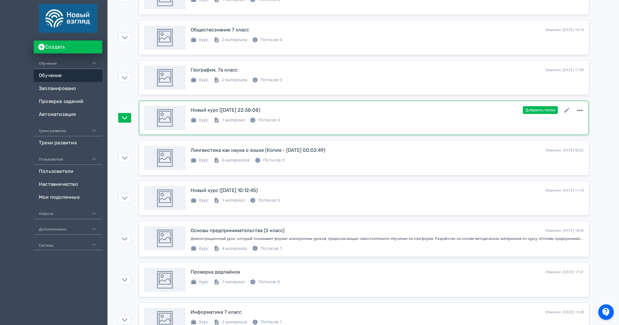
click at [576, 111] on icon at bounding box center [580, 111] width 8 height 8
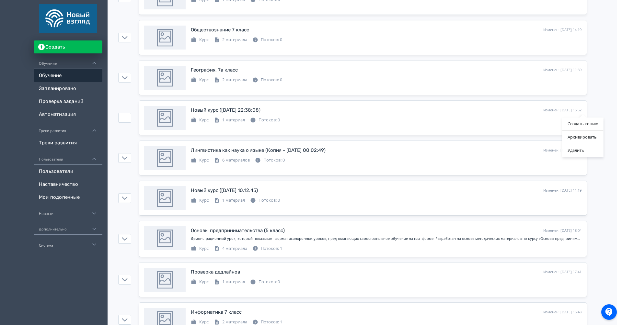
click at [487, 121] on div "Создать копию Архивировать Удалить" at bounding box center [311, 162] width 622 height 325
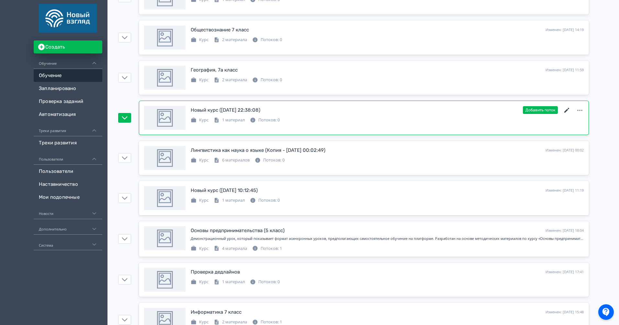
click at [566, 109] on icon at bounding box center [567, 111] width 8 height 8
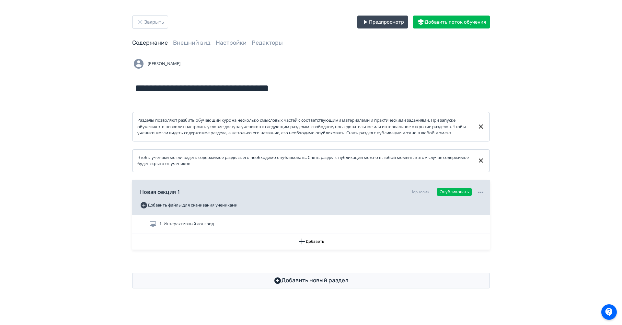
click at [140, 8] on div "**********" at bounding box center [311, 152] width 622 height 304
click at [148, 21] on button "Закрыть" at bounding box center [150, 22] width 36 height 13
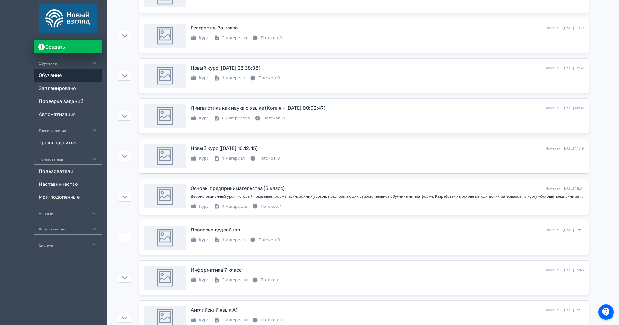
scroll to position [1183, 0]
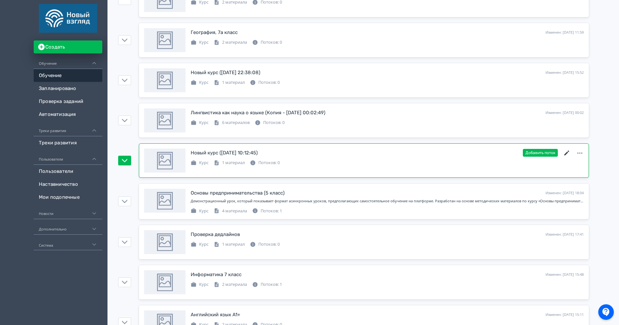
click at [566, 155] on icon at bounding box center [567, 153] width 8 height 8
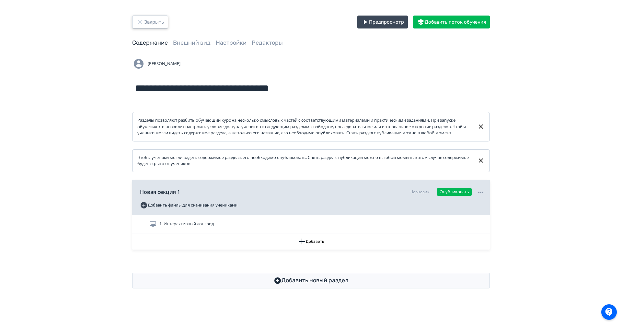
click at [153, 24] on button "Закрыть" at bounding box center [150, 22] width 36 height 13
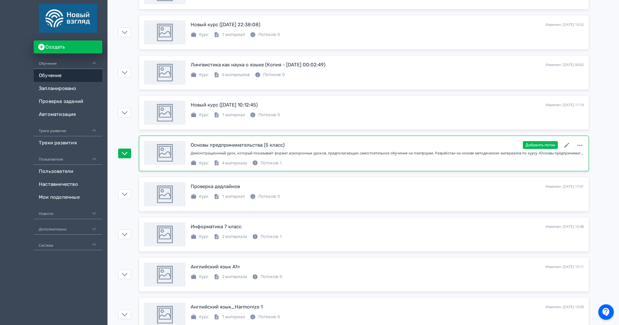
scroll to position [1230, 0]
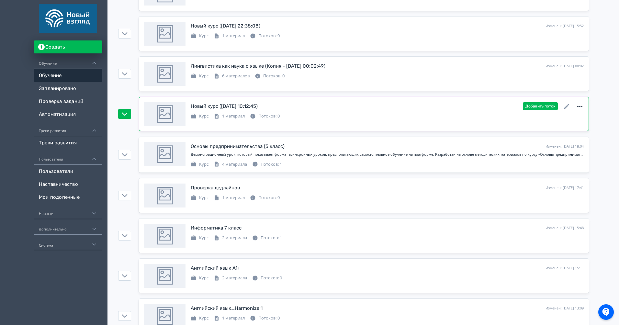
click at [583, 105] on icon at bounding box center [580, 107] width 8 height 8
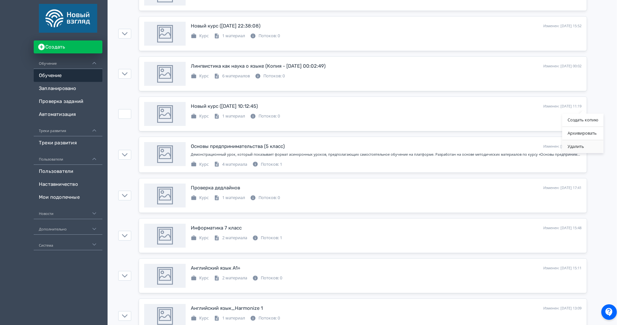
click at [582, 145] on div "Удалить" at bounding box center [582, 146] width 41 height 13
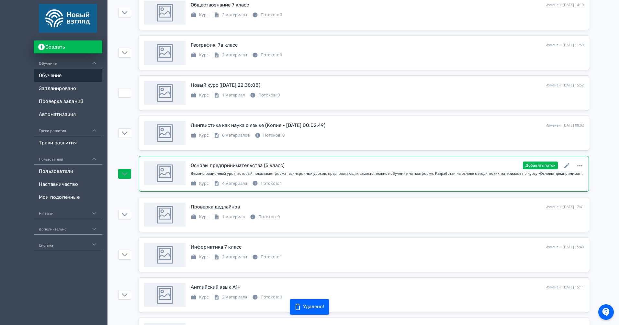
scroll to position [1157, 0]
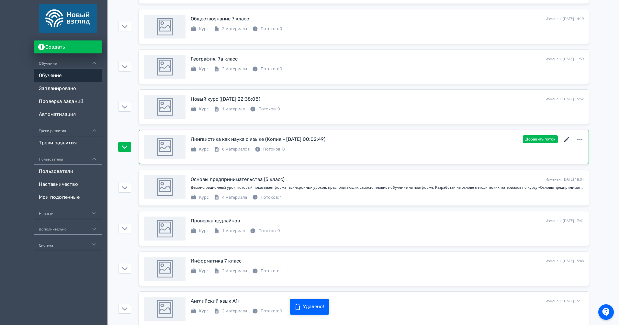
click at [568, 139] on icon at bounding box center [567, 140] width 8 height 8
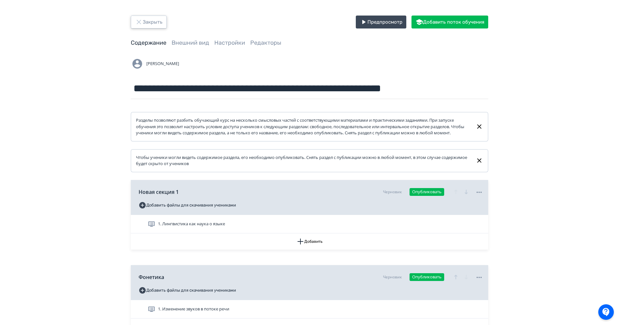
click at [144, 27] on button "Закрыть" at bounding box center [149, 22] width 36 height 13
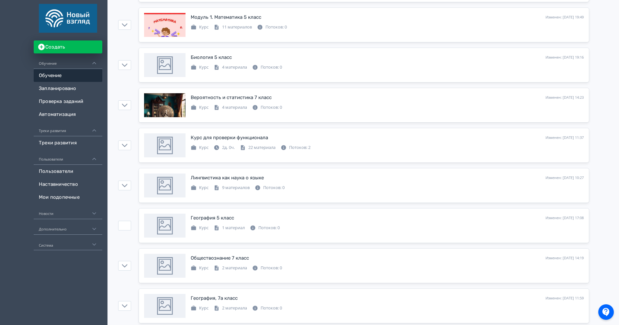
scroll to position [918, 0]
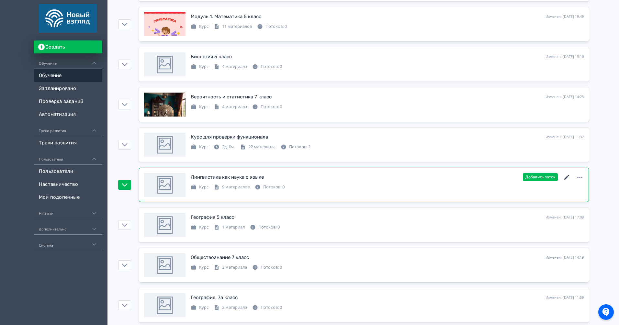
click at [567, 179] on icon at bounding box center [567, 178] width 8 height 8
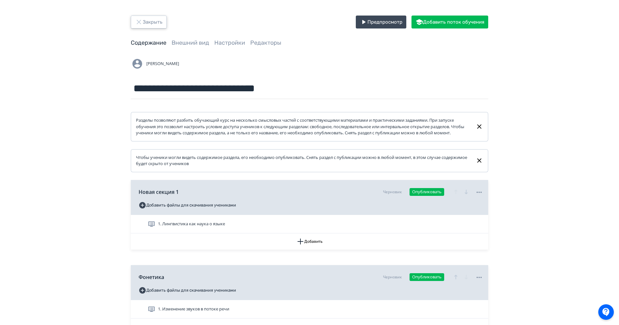
click at [152, 22] on button "Закрыть" at bounding box center [149, 22] width 36 height 13
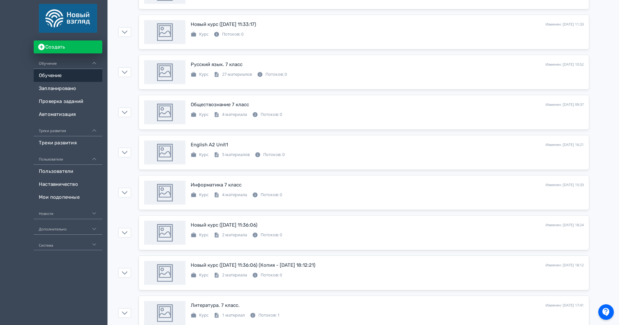
scroll to position [187, 0]
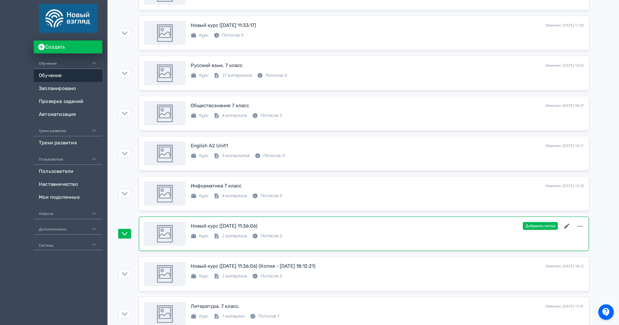
click at [566, 227] on icon at bounding box center [566, 226] width 5 height 5
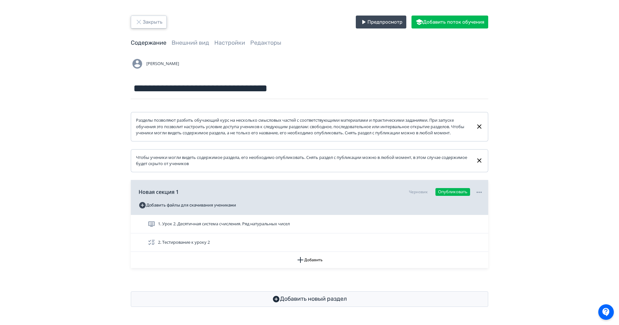
click at [153, 25] on button "Закрыть" at bounding box center [149, 22] width 36 height 13
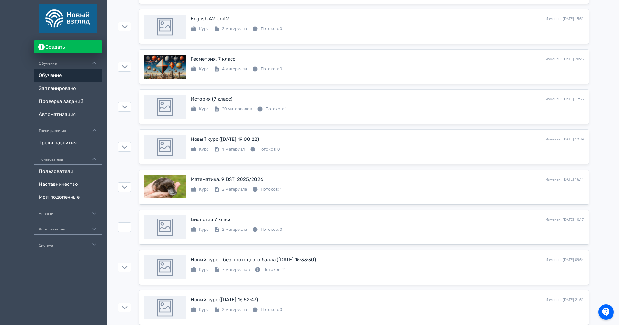
scroll to position [558, 0]
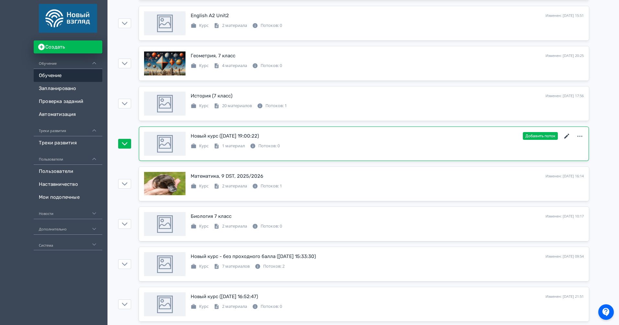
click at [567, 136] on icon at bounding box center [567, 136] width 8 height 8
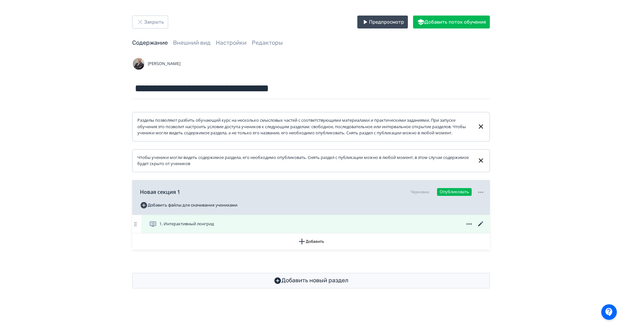
click at [479, 226] on div "1. Интерактивный лонгрид" at bounding box center [315, 224] width 348 height 18
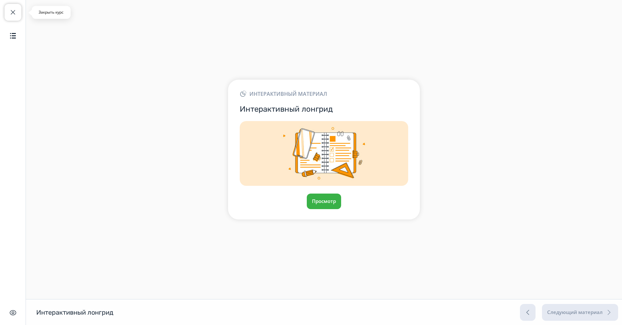
click at [16, 12] on button "Закрыть курс" at bounding box center [13, 12] width 17 height 17
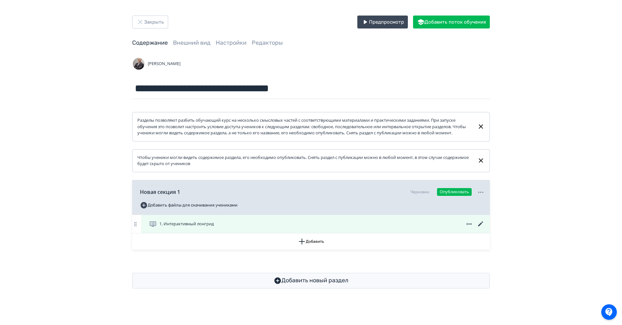
click at [478, 228] on icon at bounding box center [481, 224] width 8 height 8
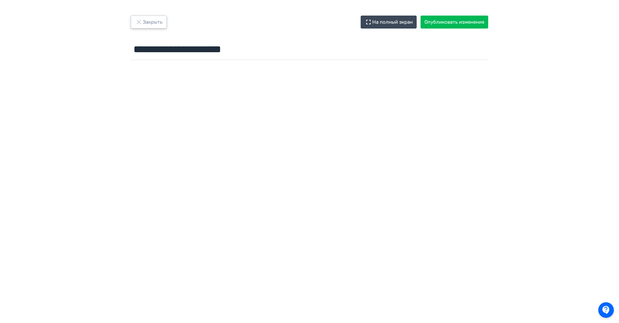
click at [153, 22] on button "Закрыть" at bounding box center [149, 22] width 36 height 13
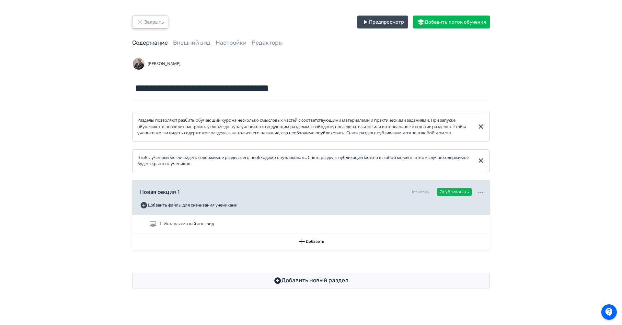
click at [154, 27] on button "Закрыть" at bounding box center [150, 22] width 36 height 13
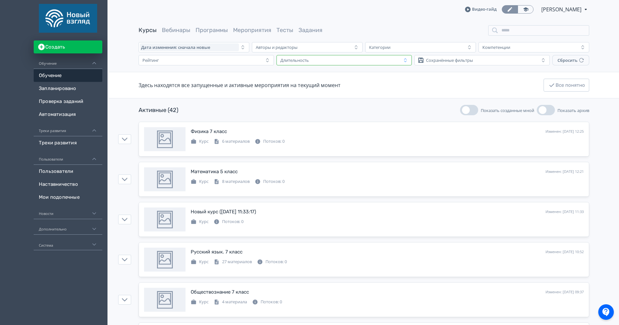
click at [297, 56] on div "Длительность" at bounding box center [340, 60] width 124 height 8
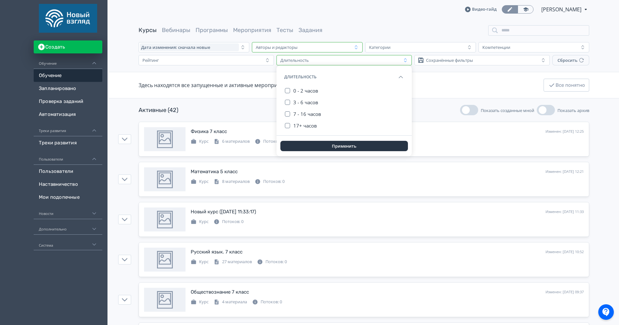
click at [298, 50] on div "Авторы и редакторы" at bounding box center [302, 47] width 99 height 8
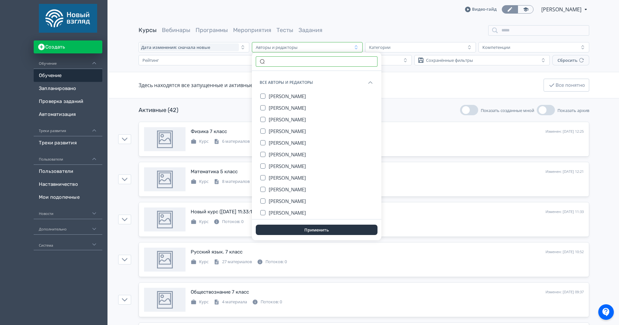
click at [290, 62] on input "text" at bounding box center [317, 61] width 122 height 10
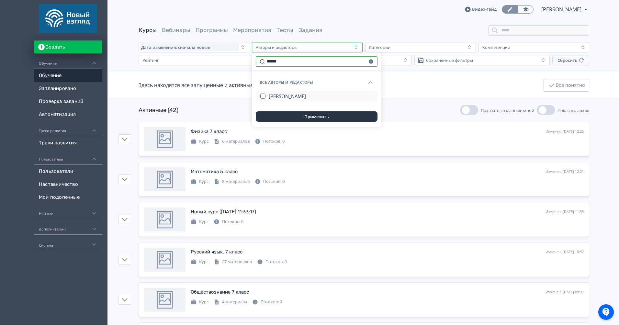
type input "******"
click at [303, 94] on span "[PERSON_NAME]" at bounding box center [287, 96] width 37 height 6
click at [308, 113] on button "Применить" at bounding box center [317, 116] width 122 height 10
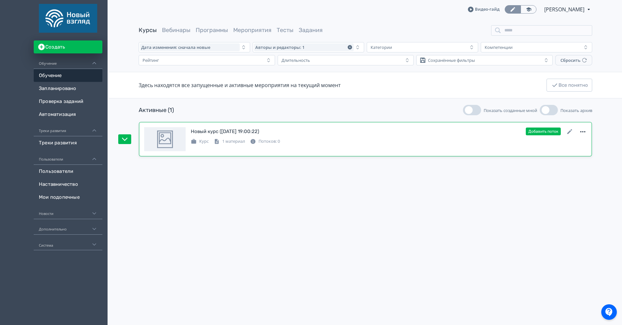
click at [585, 132] on icon at bounding box center [582, 131] width 5 height 1
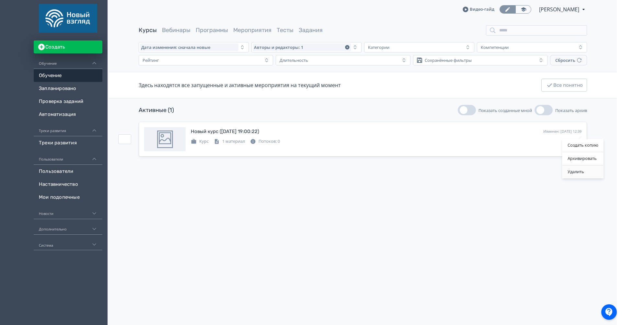
click at [583, 171] on div "Удалить" at bounding box center [582, 171] width 41 height 13
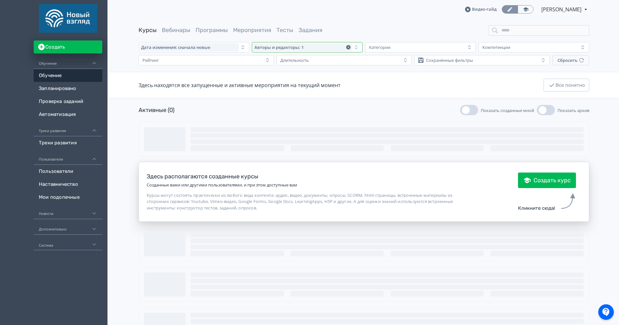
click at [348, 48] on icon "button" at bounding box center [348, 47] width 5 height 5
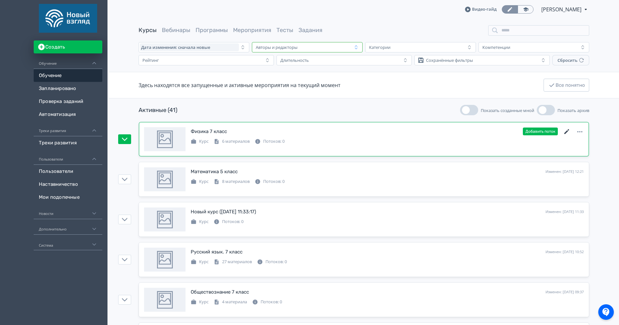
click at [564, 131] on icon at bounding box center [567, 132] width 8 height 8
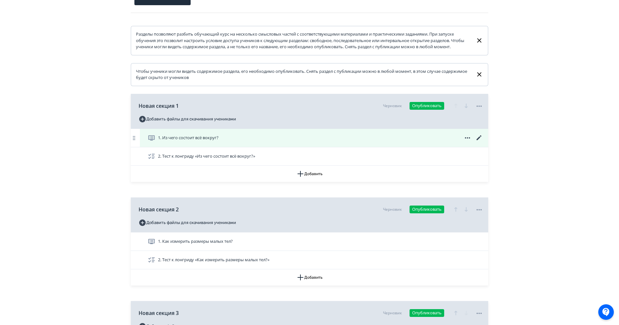
scroll to position [211, 0]
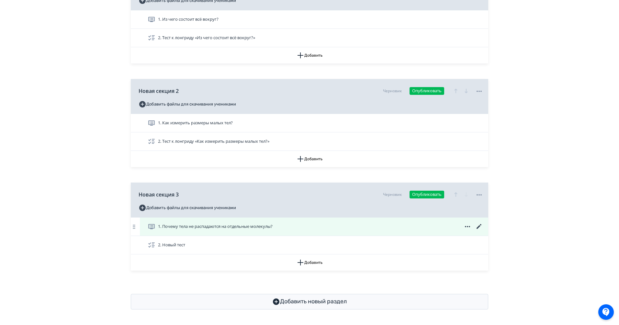
click at [481, 225] on icon at bounding box center [479, 227] width 8 height 8
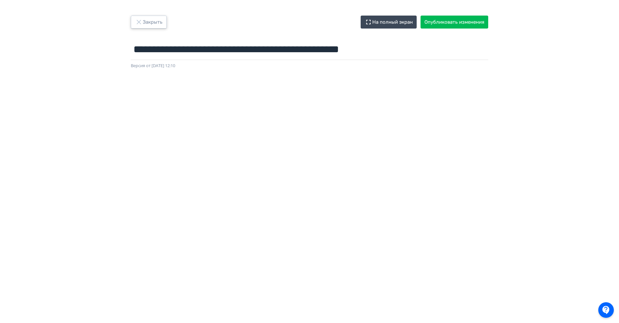
click at [154, 25] on button "Закрыть" at bounding box center [149, 22] width 36 height 13
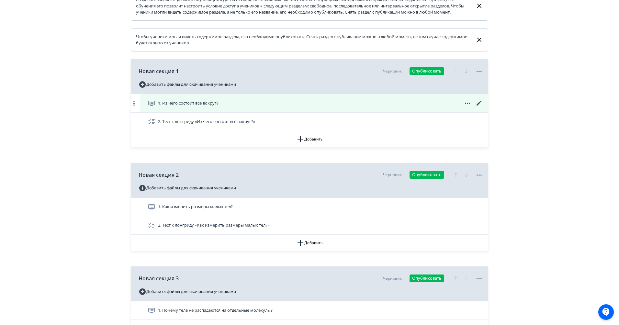
scroll to position [211, 0]
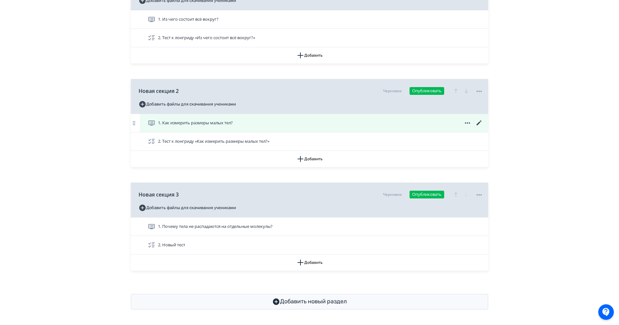
click at [481, 119] on icon at bounding box center [479, 123] width 8 height 8
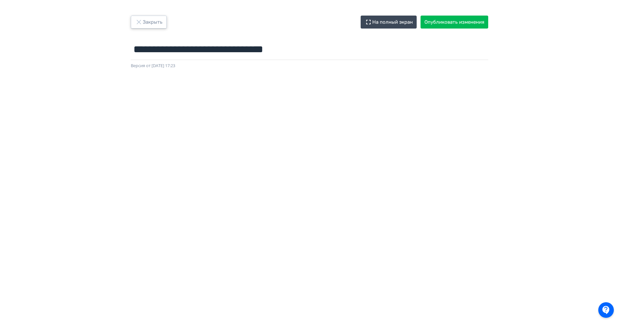
click at [151, 20] on button "Закрыть" at bounding box center [149, 22] width 36 height 13
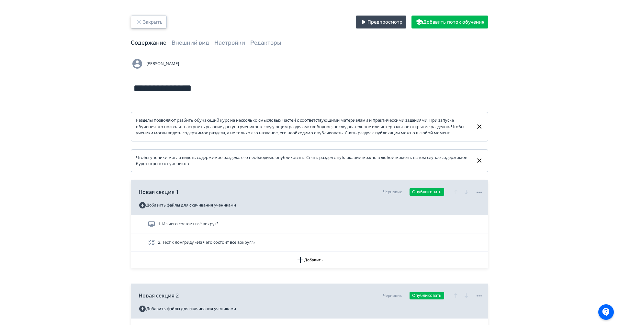
click at [154, 23] on button "Закрыть" at bounding box center [149, 22] width 36 height 13
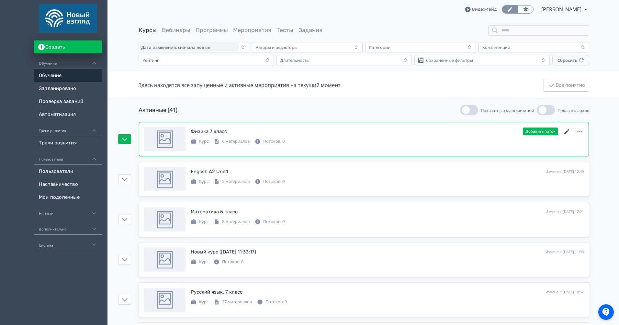
click at [566, 129] on icon at bounding box center [567, 132] width 8 height 8
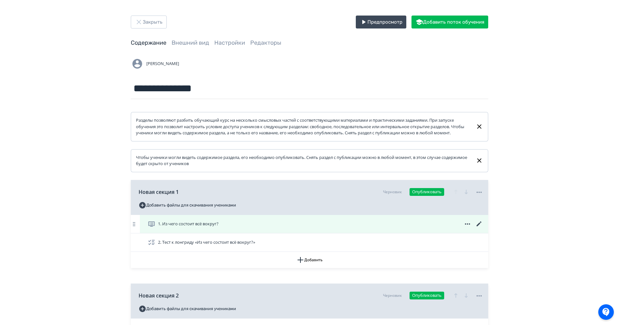
click at [477, 228] on icon at bounding box center [479, 224] width 8 height 8
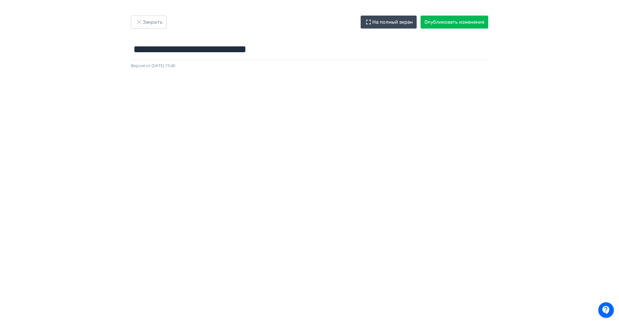
click at [141, 15] on div "**********" at bounding box center [309, 161] width 619 height 323
click at [145, 17] on button "Закрыть" at bounding box center [149, 22] width 36 height 13
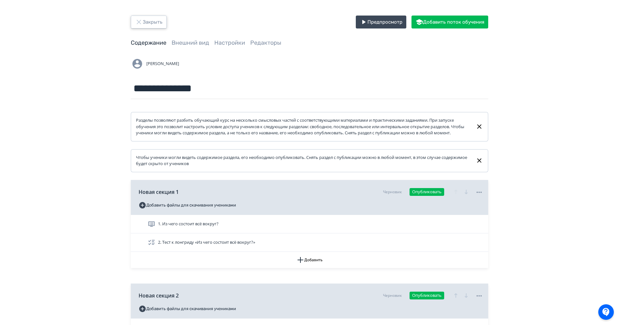
click at [153, 21] on button "Закрыть" at bounding box center [149, 22] width 36 height 13
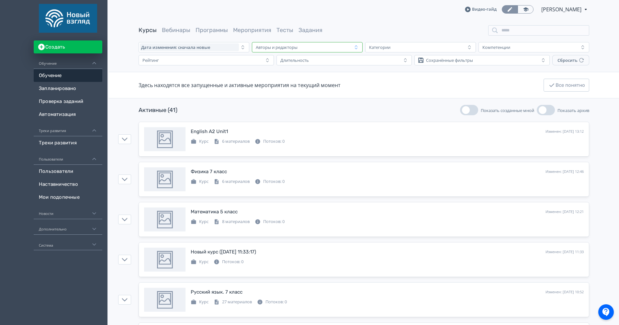
click at [316, 42] on button "Авторы и редакторы" at bounding box center [307, 47] width 111 height 10
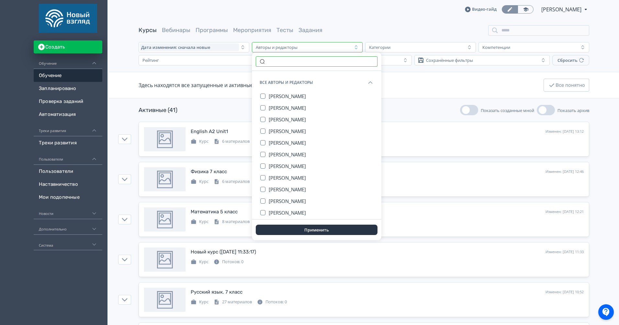
click at [290, 61] on input "text" at bounding box center [317, 61] width 122 height 10
type input "***"
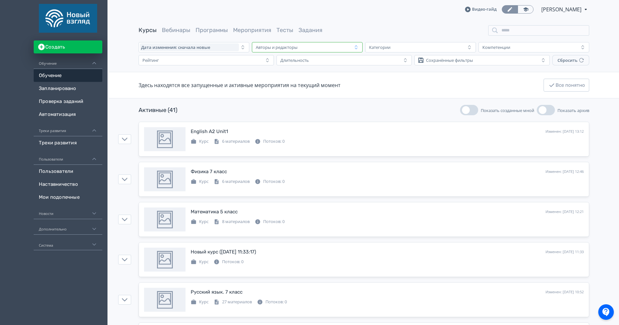
click at [301, 45] on div "Авторы и редакторы" at bounding box center [302, 47] width 99 height 8
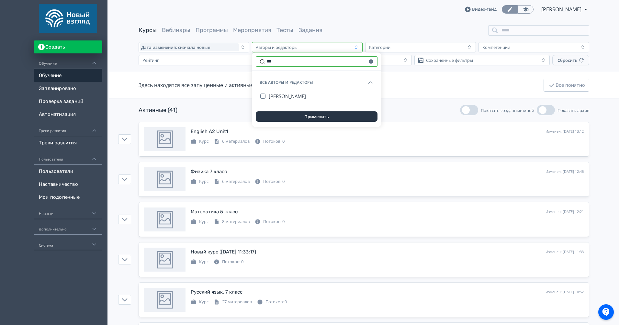
click at [285, 63] on input "***" at bounding box center [317, 61] width 122 height 10
type input "****"
click at [283, 95] on span "[PERSON_NAME]" at bounding box center [287, 96] width 37 height 6
click at [304, 120] on button "Применить" at bounding box center [317, 116] width 122 height 10
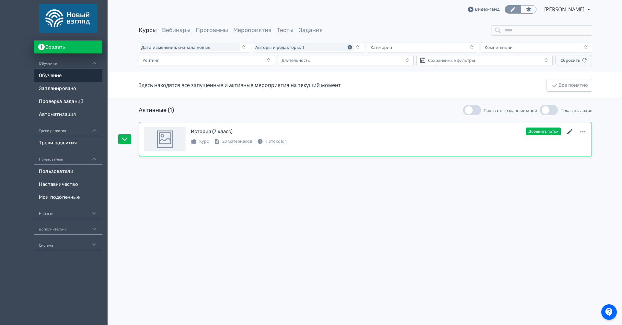
click at [569, 135] on icon at bounding box center [570, 132] width 8 height 8
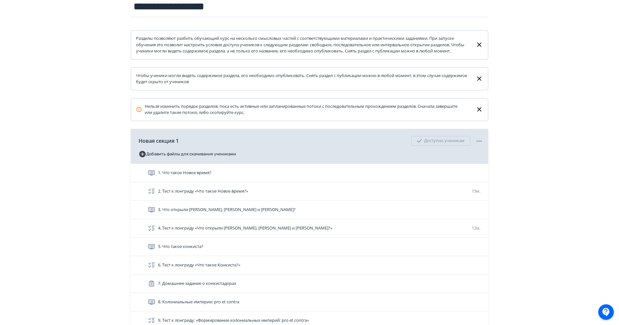
scroll to position [116, 0]
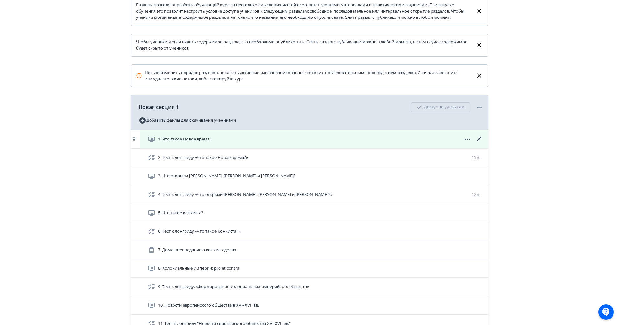
click at [483, 143] on icon at bounding box center [479, 139] width 8 height 8
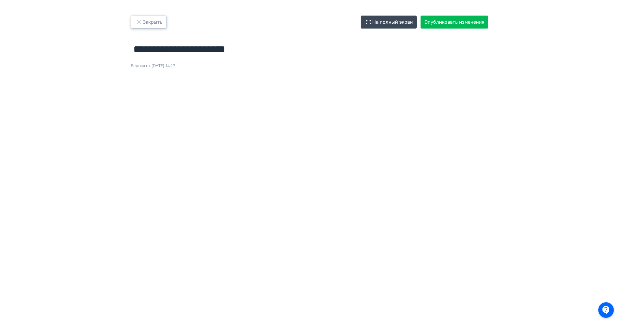
click at [139, 19] on icon "button" at bounding box center [139, 22] width 8 height 8
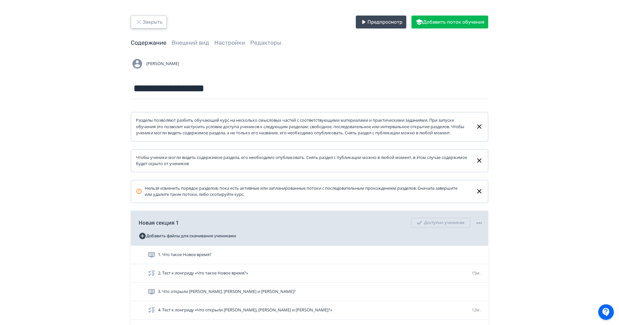
click at [152, 18] on button "Закрыть" at bounding box center [149, 22] width 36 height 13
